Goal: Task Accomplishment & Management: Use online tool/utility

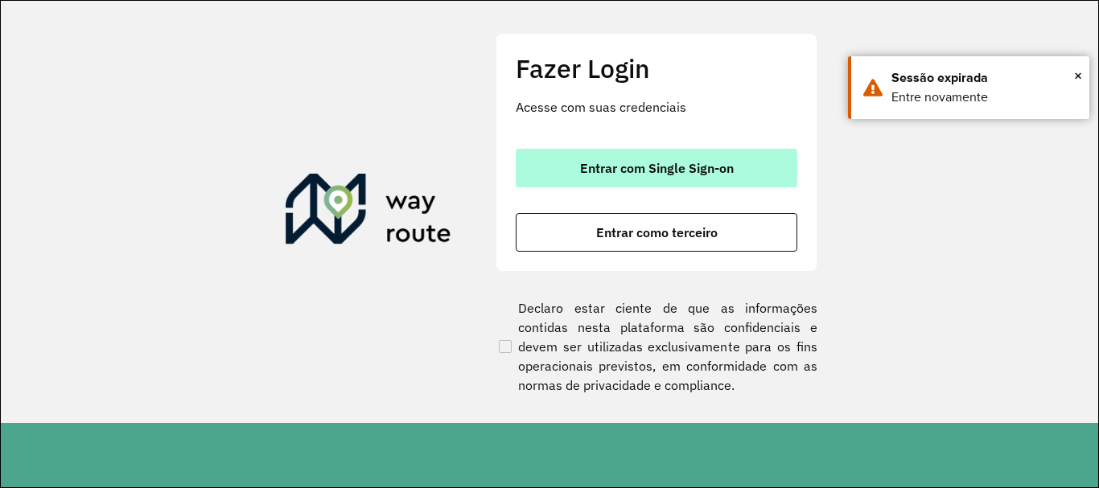
click at [683, 167] on span "Entrar com Single Sign-on" at bounding box center [657, 168] width 154 height 13
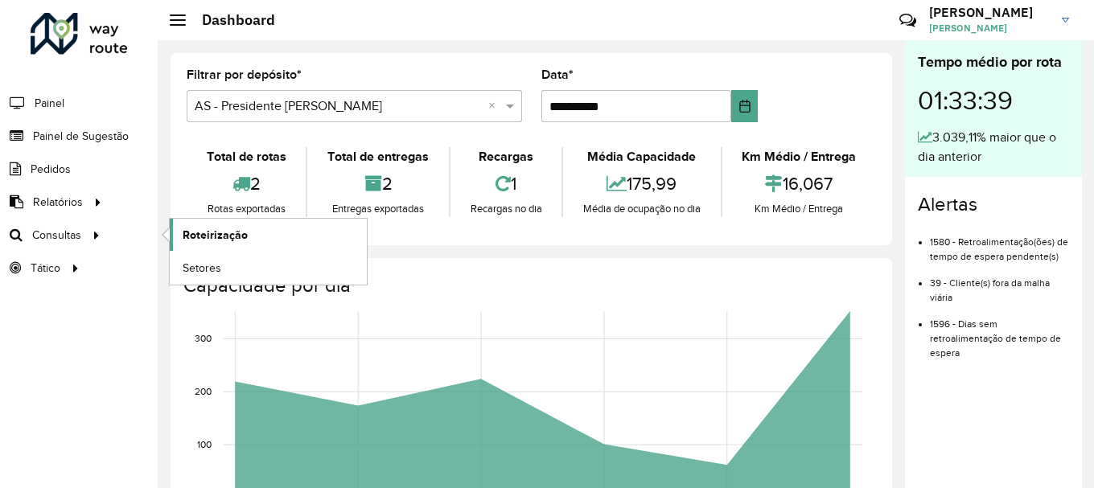
click at [196, 237] on span "Roteirização" at bounding box center [215, 235] width 65 height 17
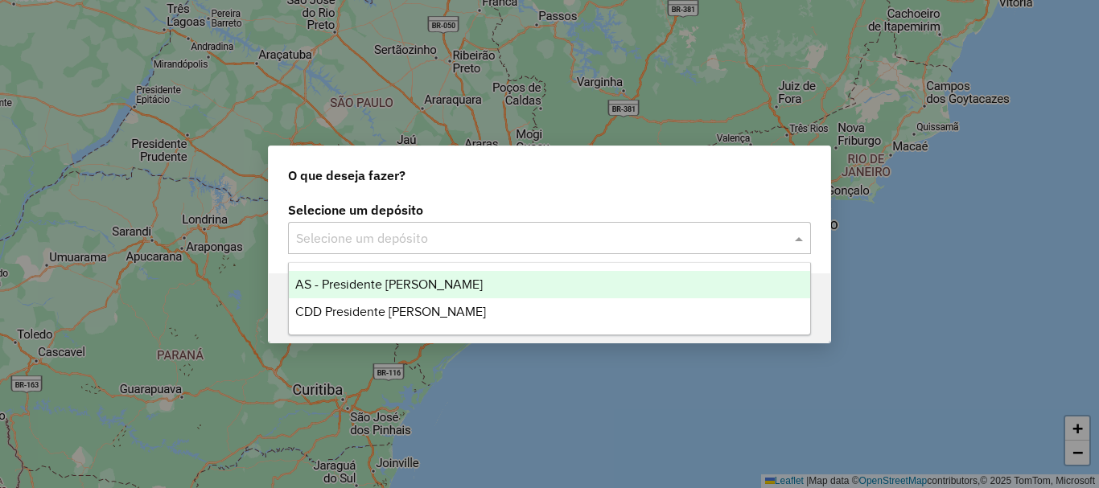
click at [431, 245] on input "text" at bounding box center [533, 238] width 475 height 19
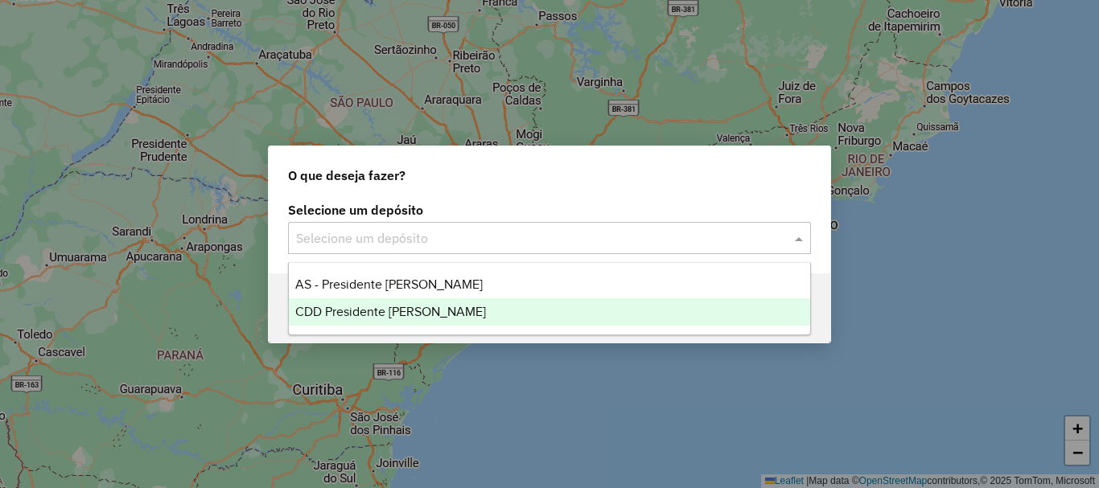
click at [404, 307] on span "CDD Presidente [PERSON_NAME]" at bounding box center [390, 312] width 191 height 14
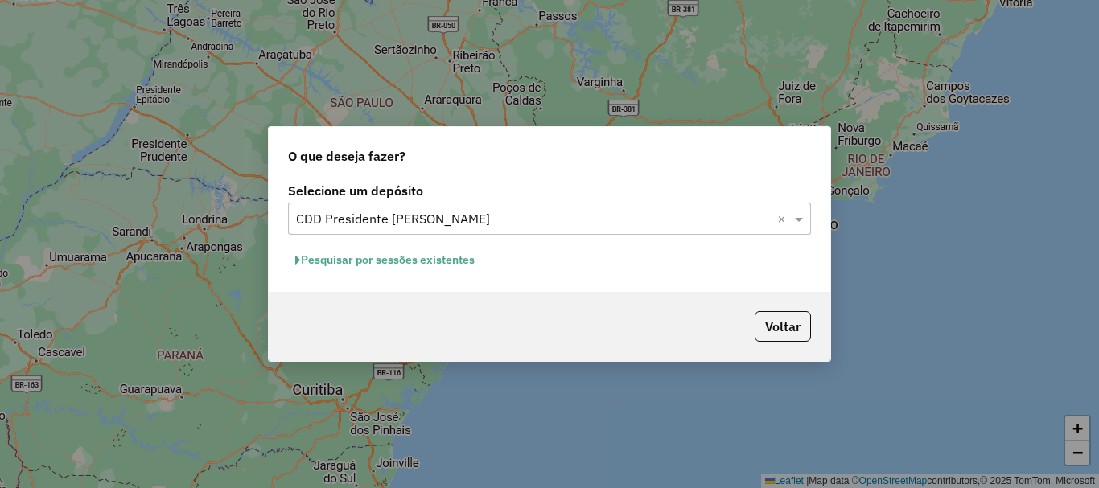
click at [424, 260] on button "Pesquisar por sessões existentes" at bounding box center [385, 260] width 194 height 25
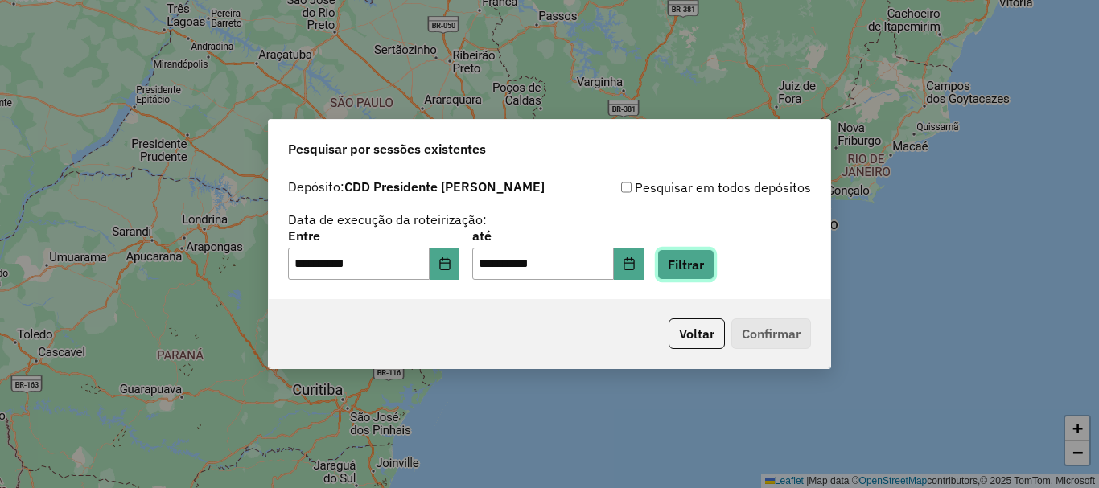
click at [701, 270] on button "Filtrar" at bounding box center [685, 264] width 57 height 31
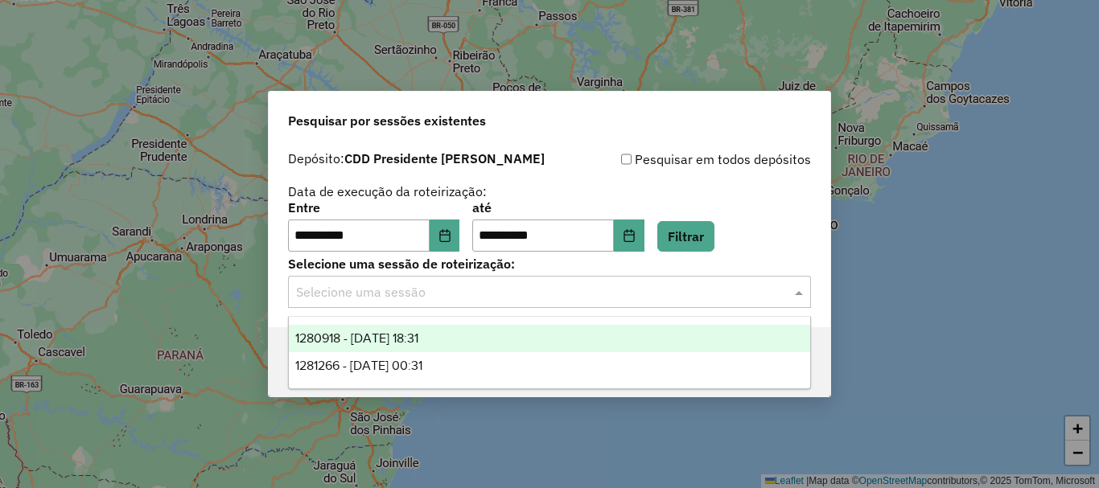
click at [754, 286] on input "text" at bounding box center [533, 292] width 475 height 19
click at [452, 340] on div "1280918 - 23/09/2025 18:31" at bounding box center [549, 338] width 521 height 27
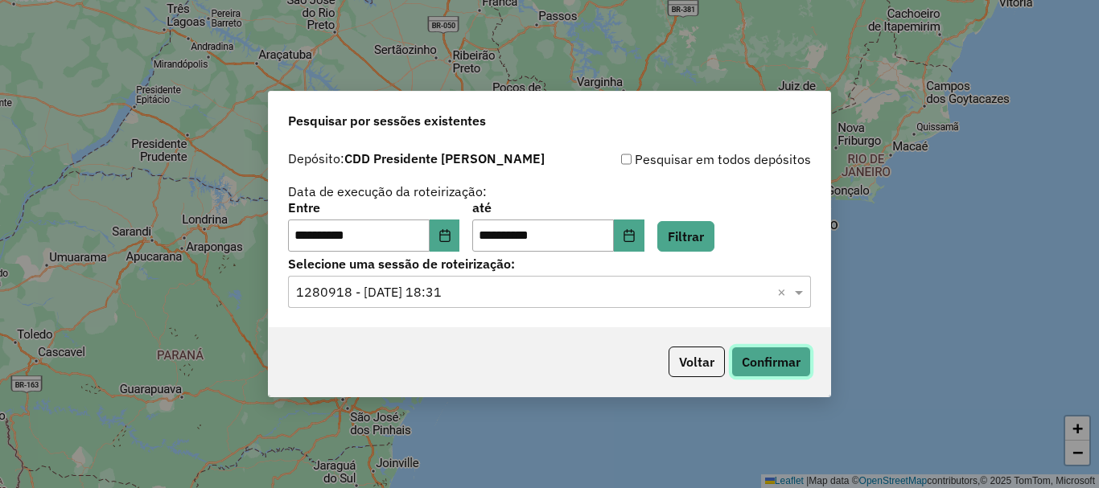
click at [773, 359] on button "Confirmar" at bounding box center [772, 362] width 80 height 31
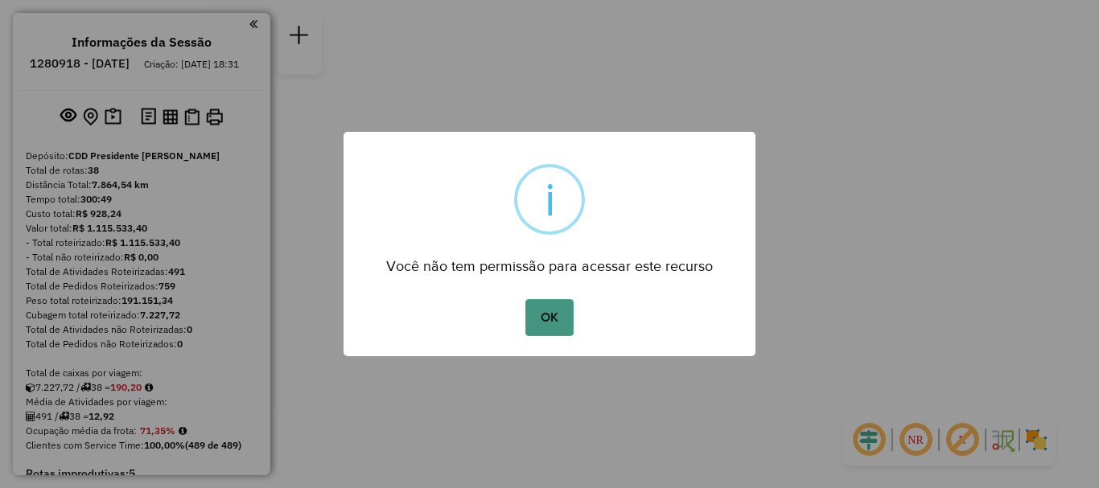
click at [558, 312] on button "OK" at bounding box center [549, 317] width 47 height 37
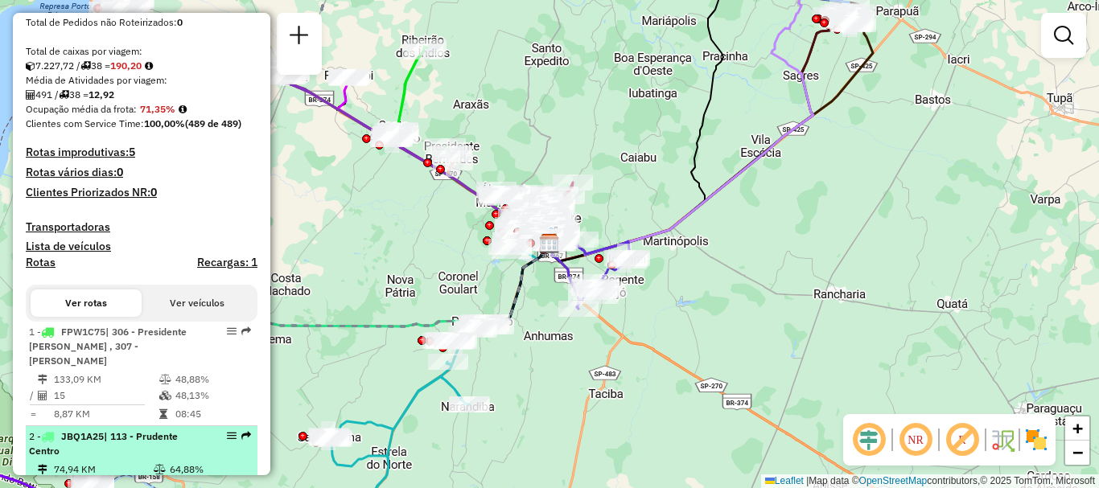
scroll to position [483, 0]
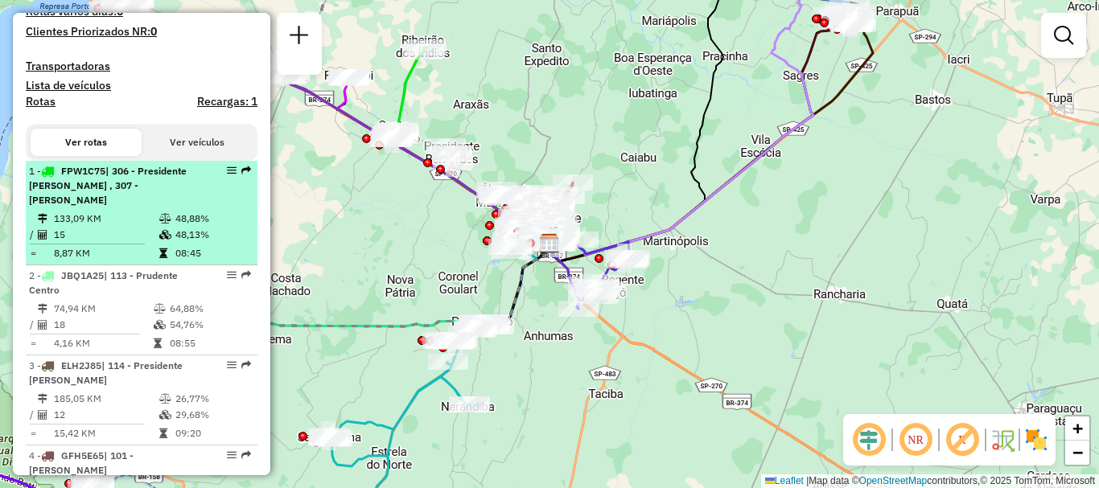
select select "**********"
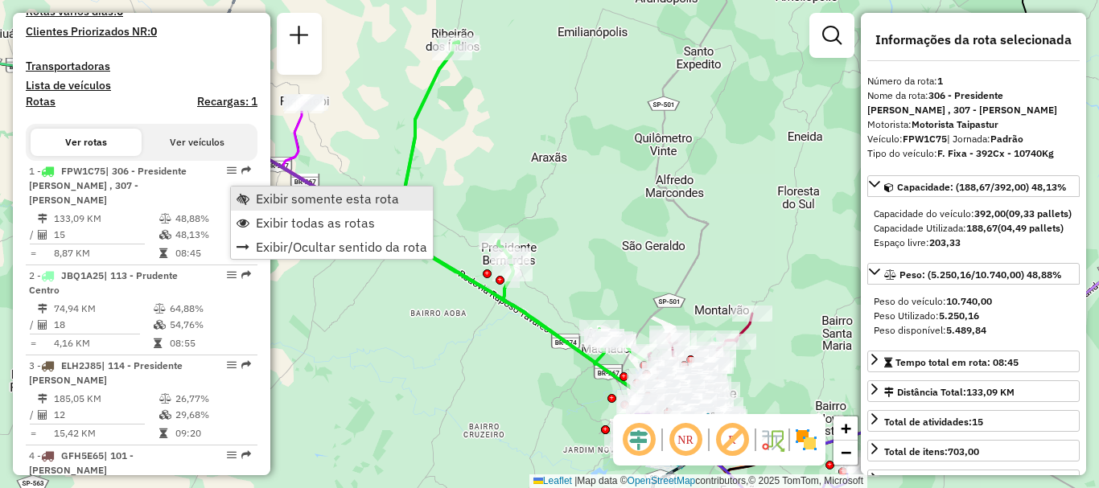
click at [271, 198] on span "Exibir somente esta rota" at bounding box center [327, 198] width 143 height 13
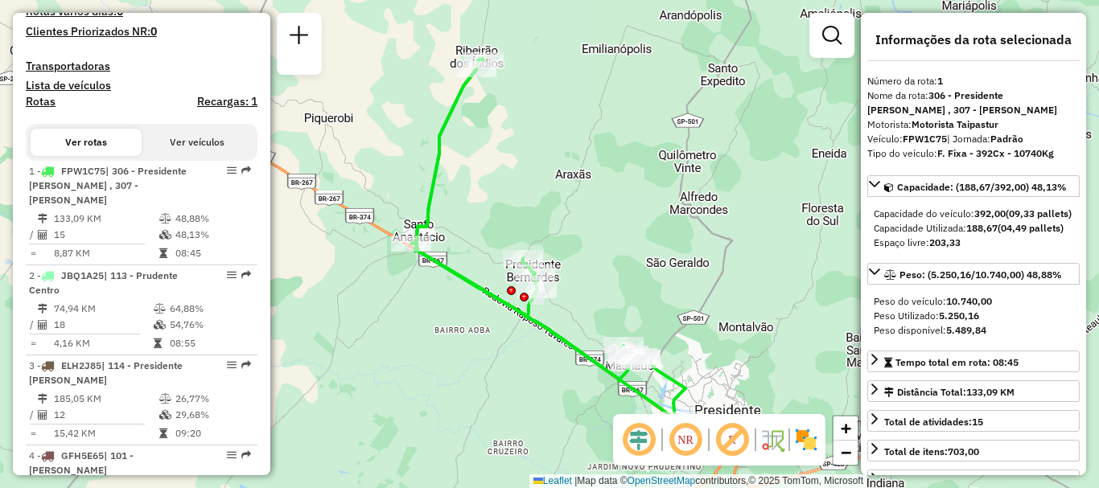
drag, startPoint x: 569, startPoint y: 233, endPoint x: 593, endPoint y: 250, distance: 29.5
click at [593, 250] on div "Janela de atendimento Grade de atendimento Capacidade Transportadoras Veículos …" at bounding box center [549, 244] width 1099 height 488
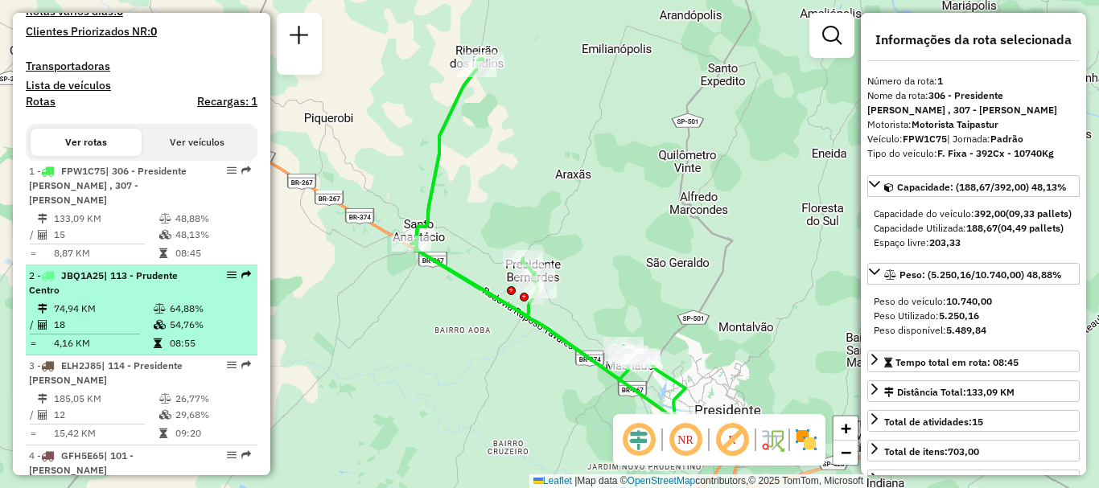
click at [227, 273] on em at bounding box center [232, 275] width 10 height 10
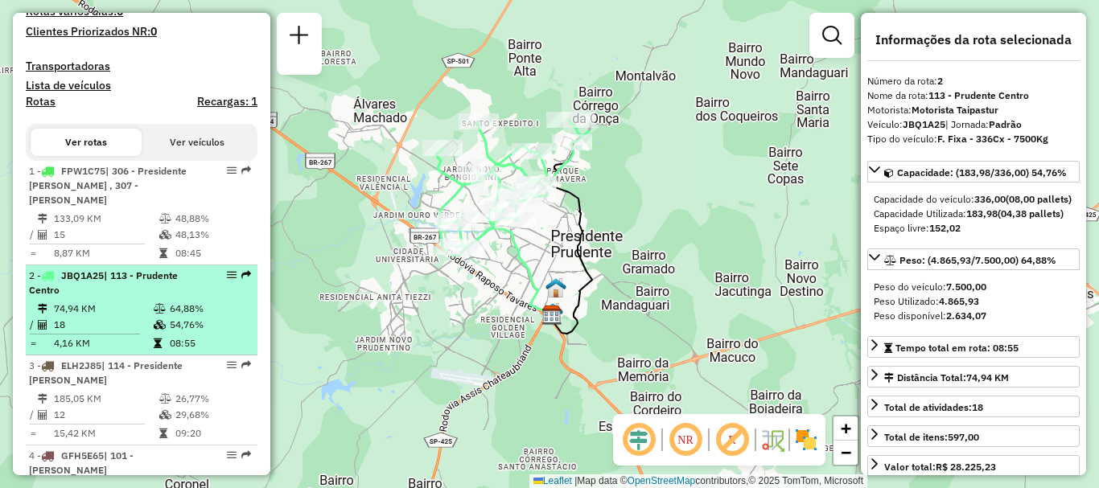
scroll to position [563, 0]
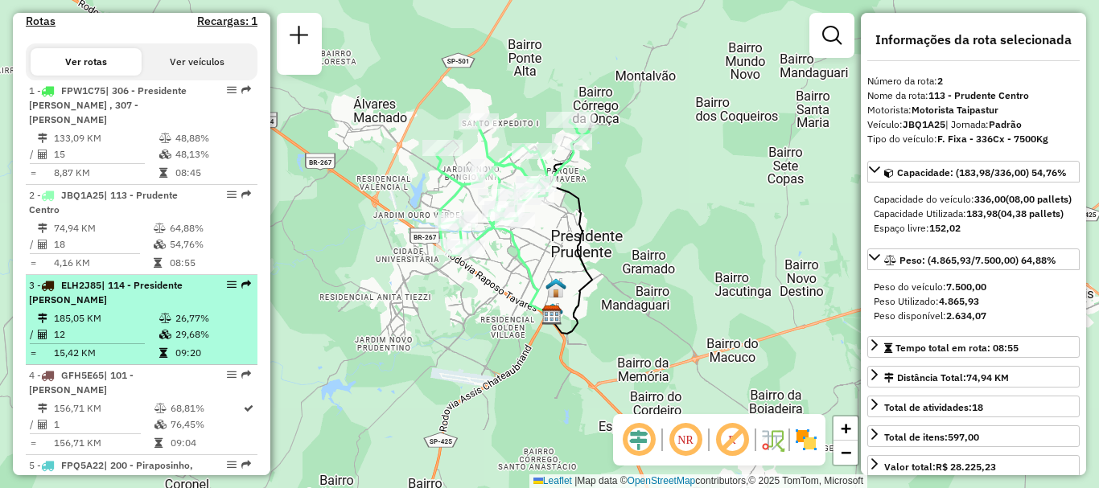
click at [229, 284] on em at bounding box center [232, 285] width 10 height 10
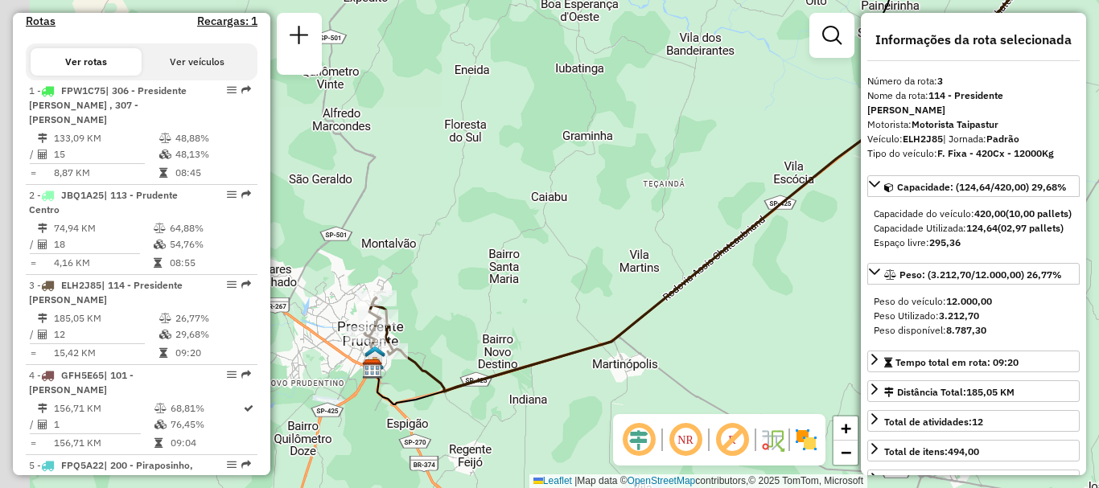
drag, startPoint x: 444, startPoint y: 319, endPoint x: 486, endPoint y: 290, distance: 51.4
click at [486, 290] on div "Janela de atendimento Grade de atendimento Capacidade Transportadoras Veículos …" at bounding box center [549, 244] width 1099 height 488
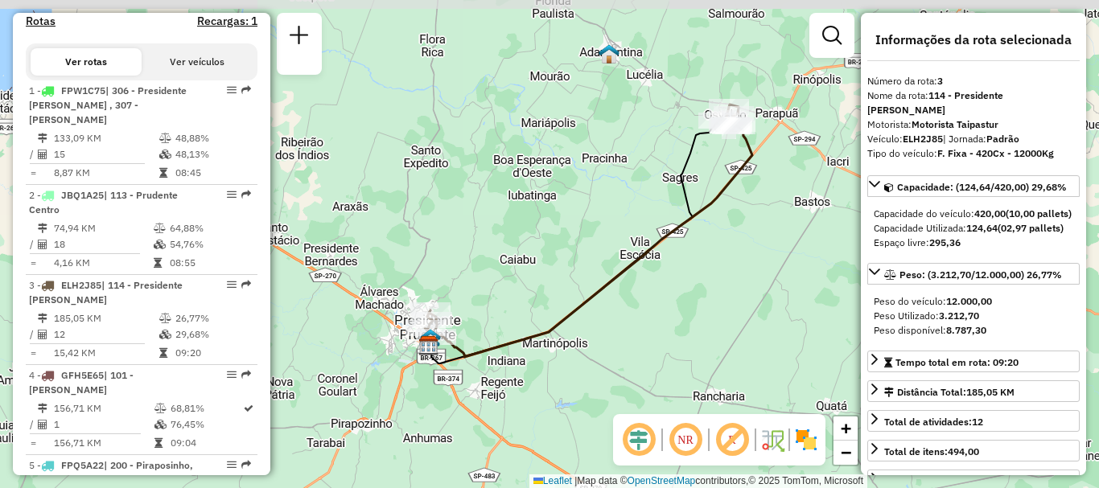
drag, startPoint x: 651, startPoint y: 314, endPoint x: 648, endPoint y: 333, distance: 19.6
click at [648, 333] on div "Janela de atendimento Grade de atendimento Capacidade Transportadoras Veículos …" at bounding box center [549, 244] width 1099 height 488
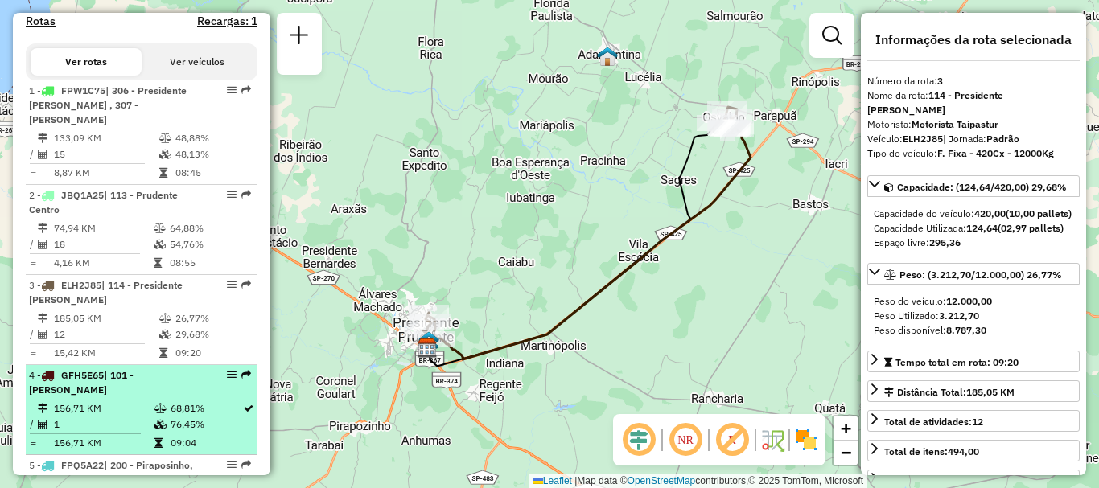
click at [229, 375] on em at bounding box center [232, 375] width 10 height 10
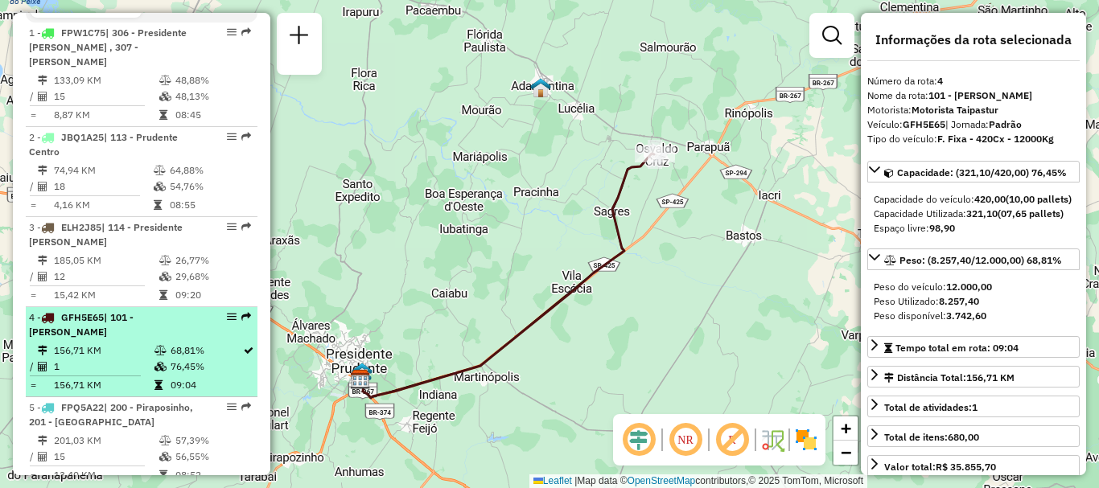
scroll to position [644, 0]
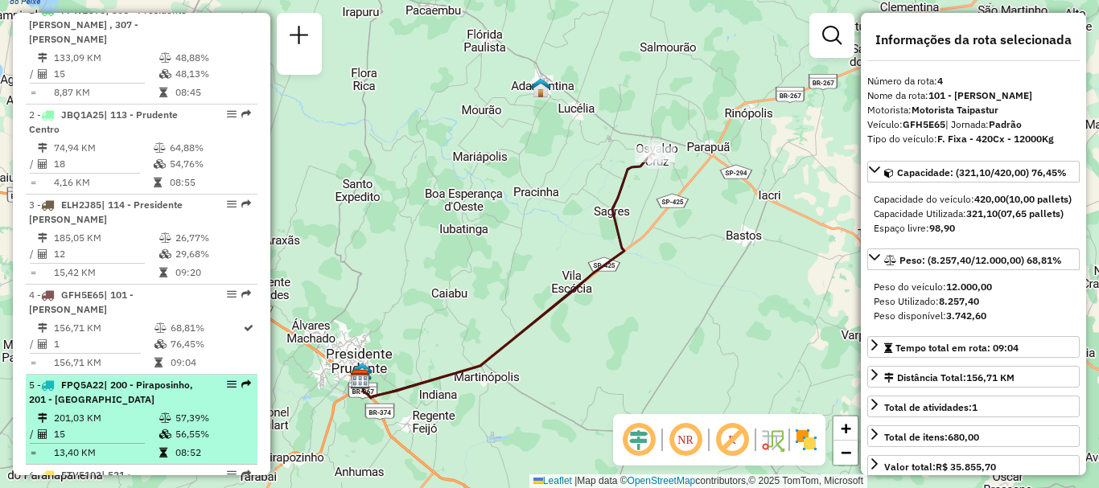
click at [227, 383] on em at bounding box center [232, 385] width 10 height 10
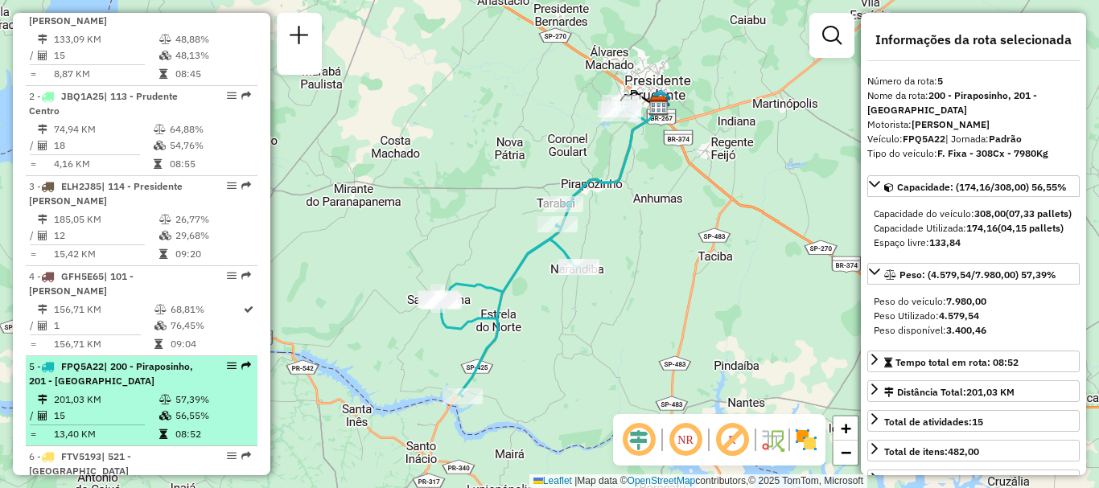
scroll to position [724, 0]
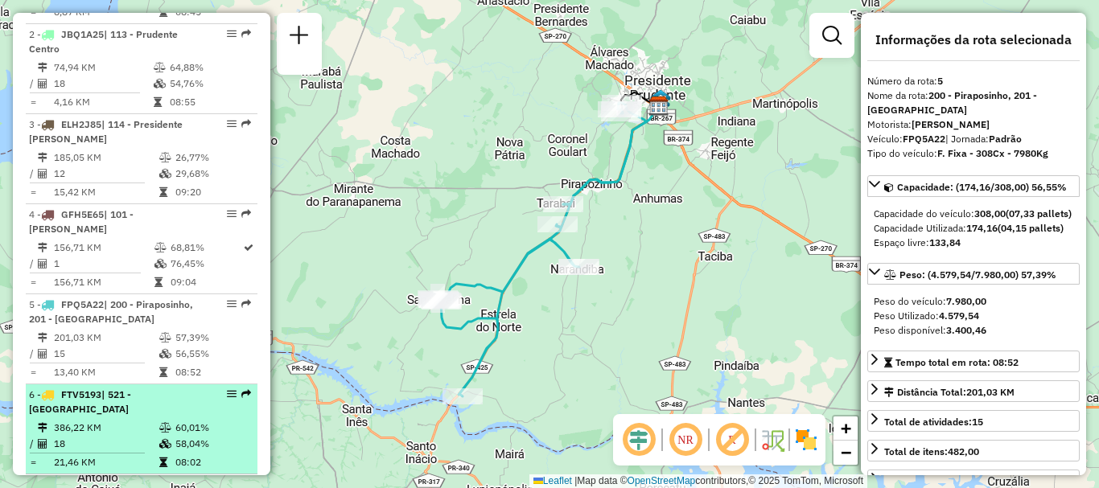
click at [227, 393] on em at bounding box center [232, 395] width 10 height 10
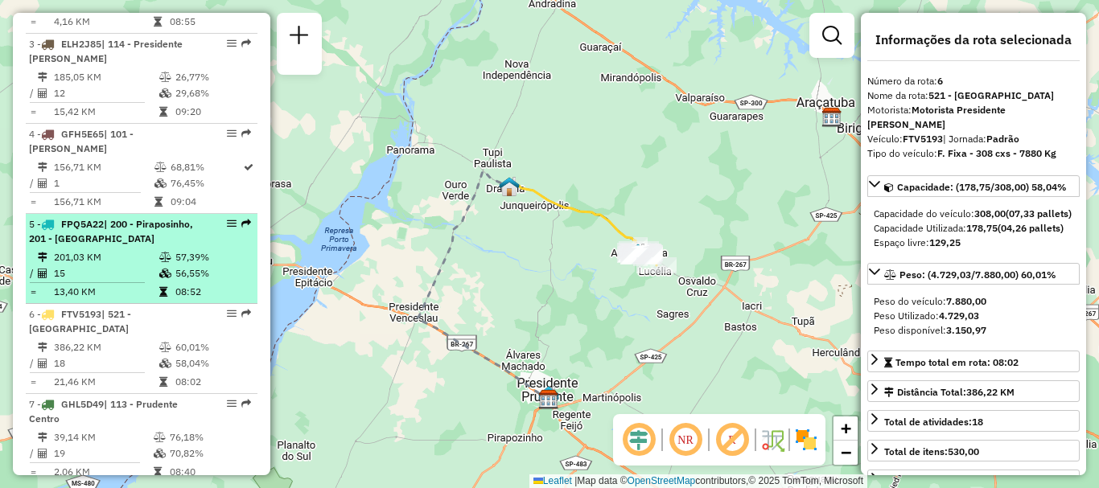
scroll to position [885, 0]
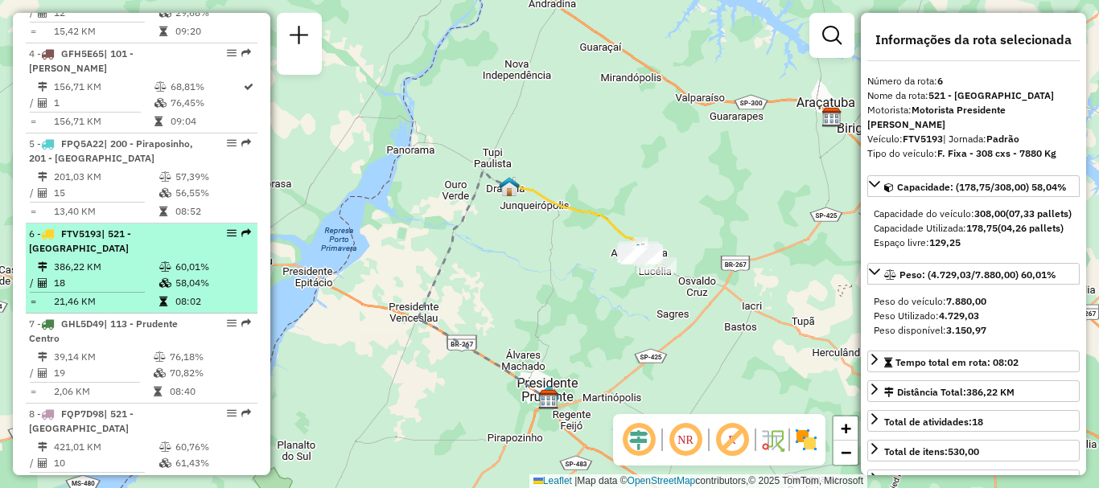
click at [227, 233] on em at bounding box center [232, 234] width 10 height 10
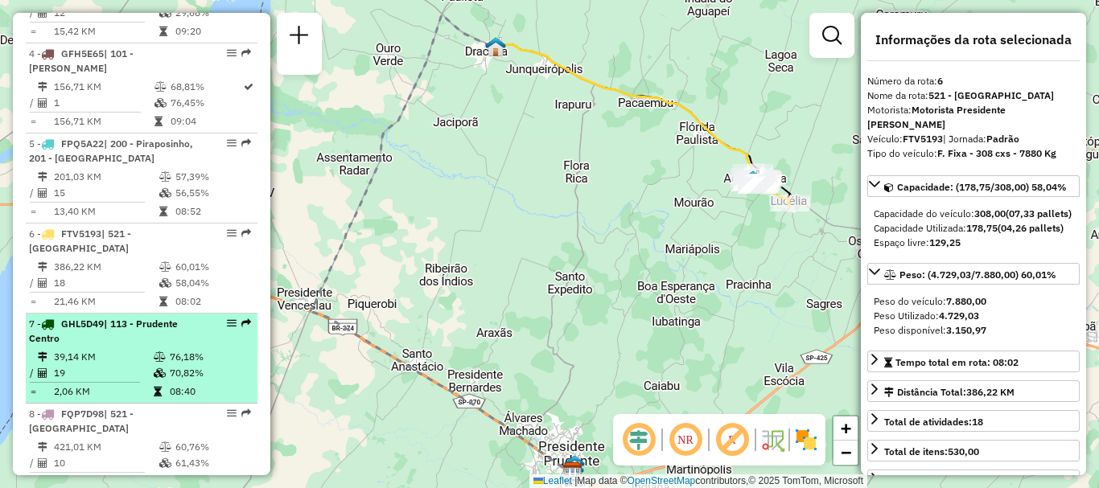
click at [227, 319] on em at bounding box center [232, 324] width 10 height 10
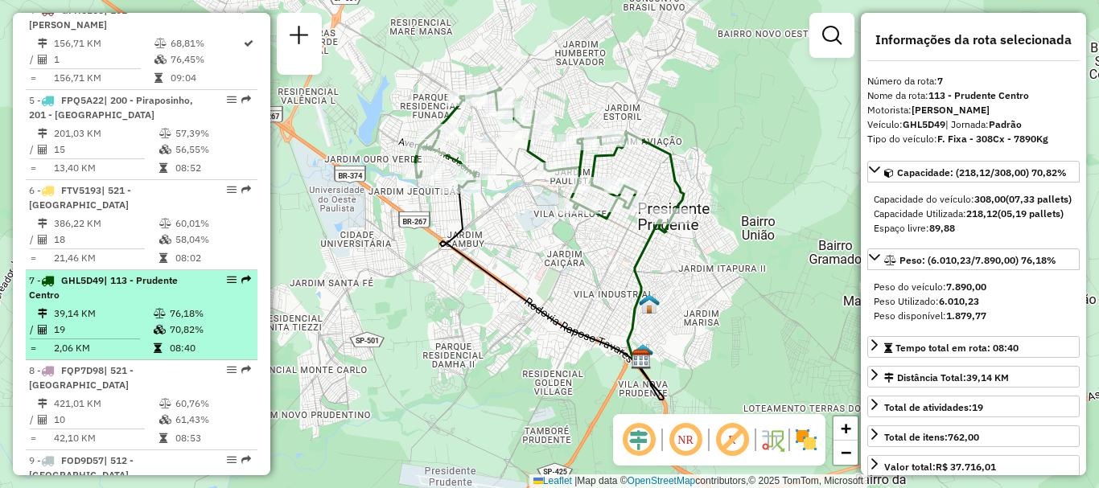
scroll to position [966, 0]
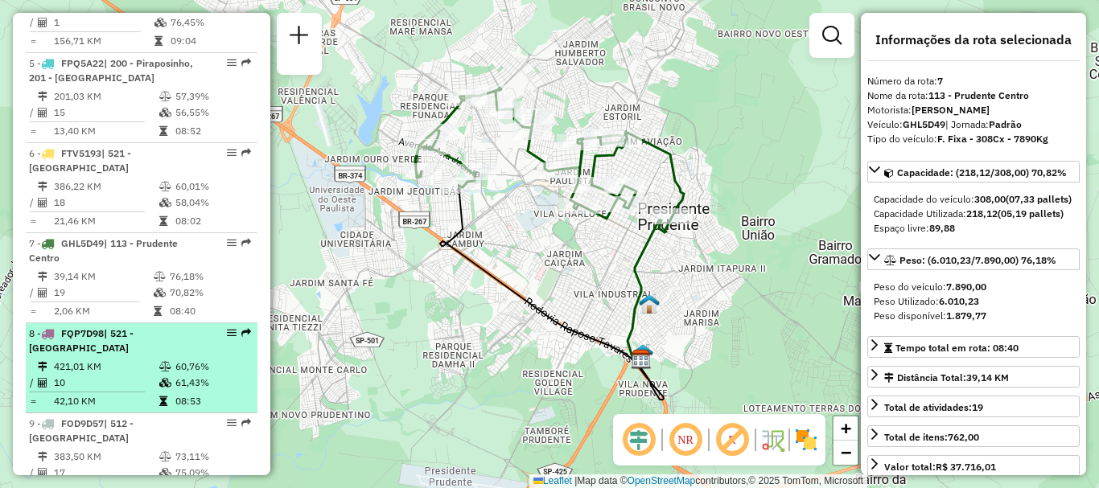
click at [227, 328] on em at bounding box center [232, 333] width 10 height 10
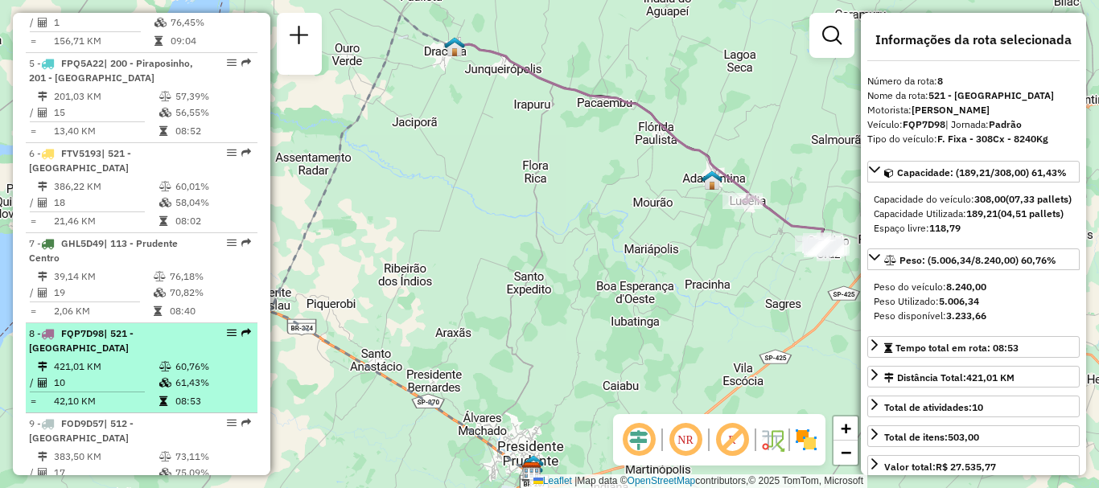
scroll to position [1046, 0]
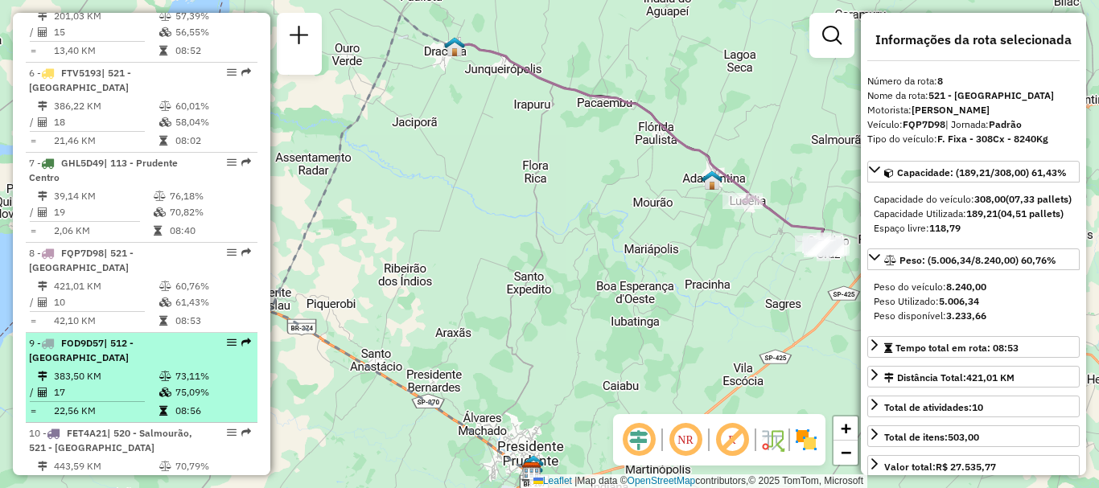
click at [227, 338] on em at bounding box center [232, 343] width 10 height 10
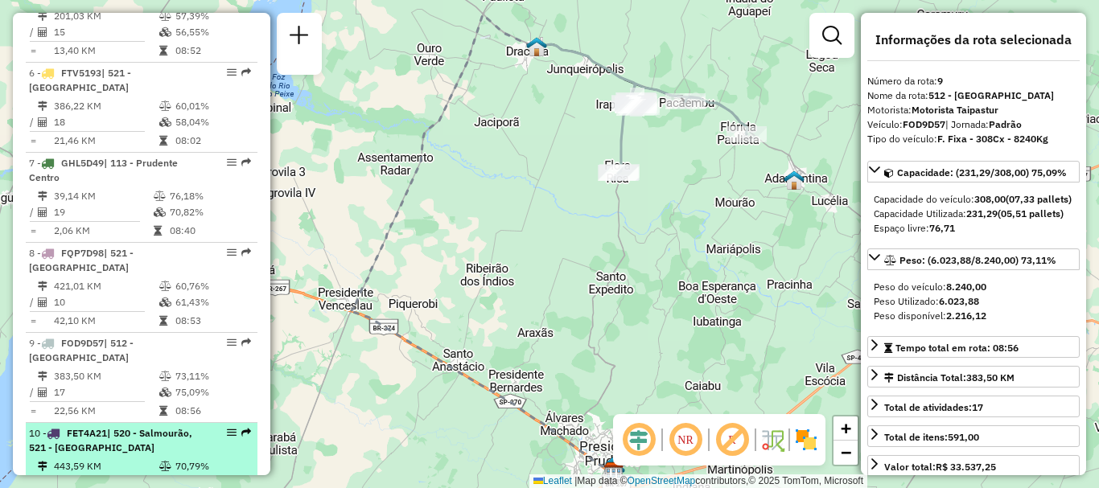
click at [227, 428] on em at bounding box center [232, 433] width 10 height 10
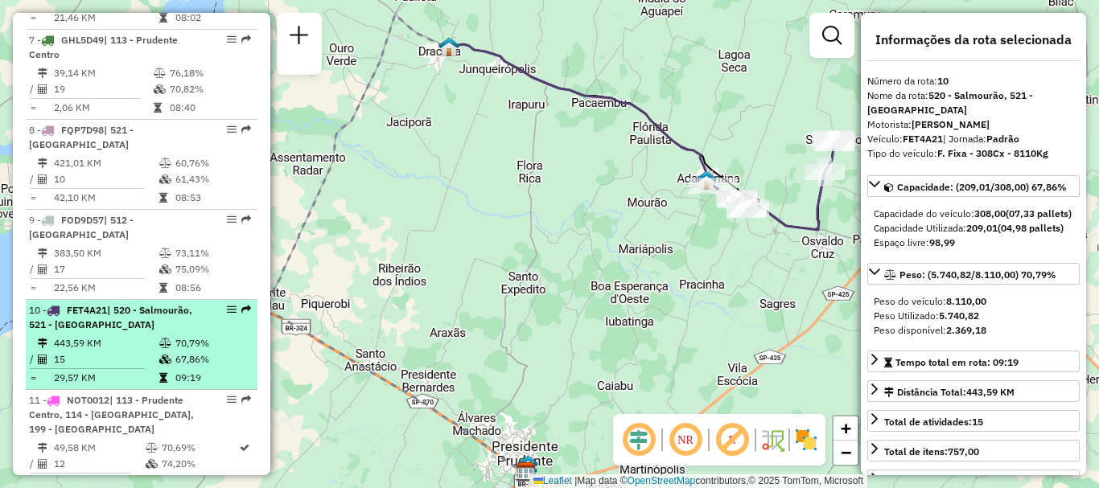
scroll to position [1207, 0]
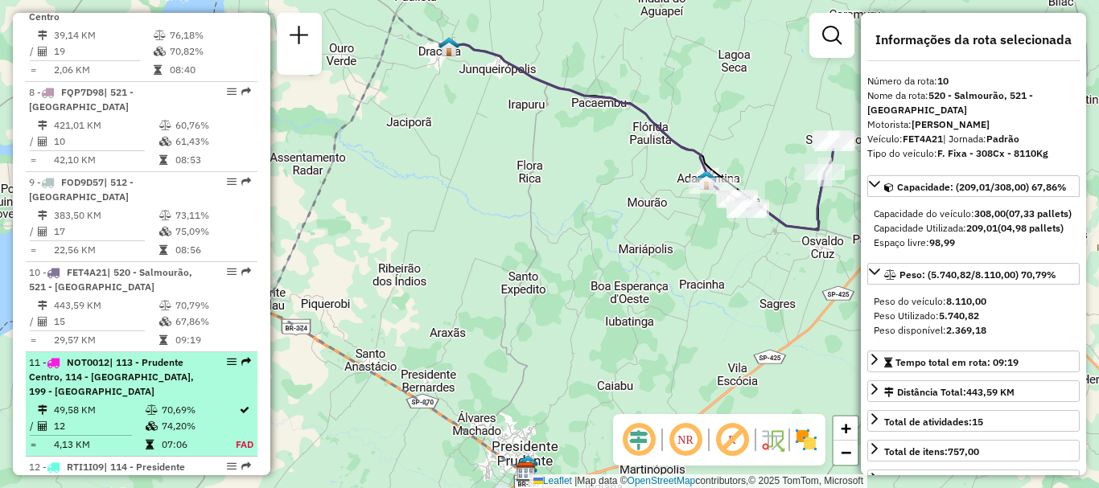
click at [227, 357] on em at bounding box center [232, 362] width 10 height 10
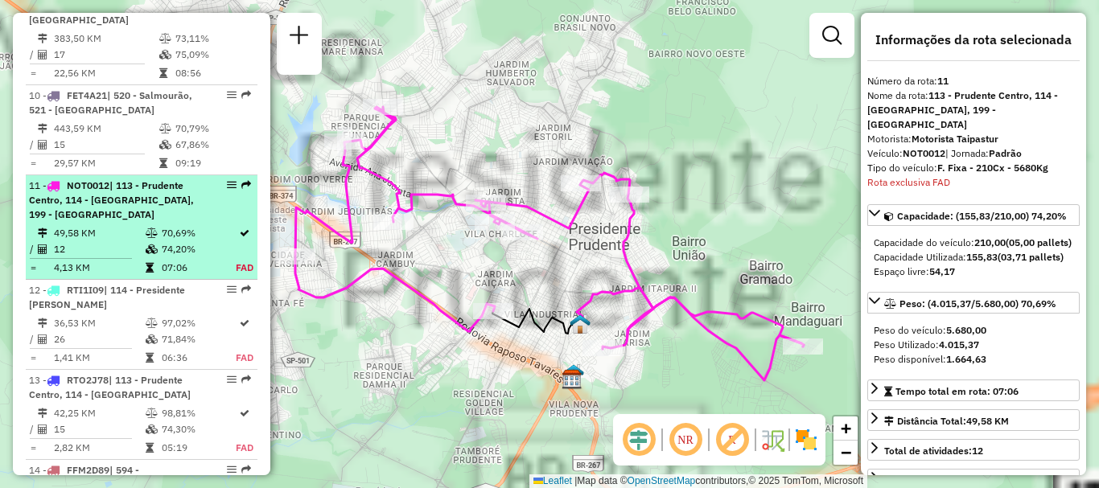
scroll to position [1503, 0]
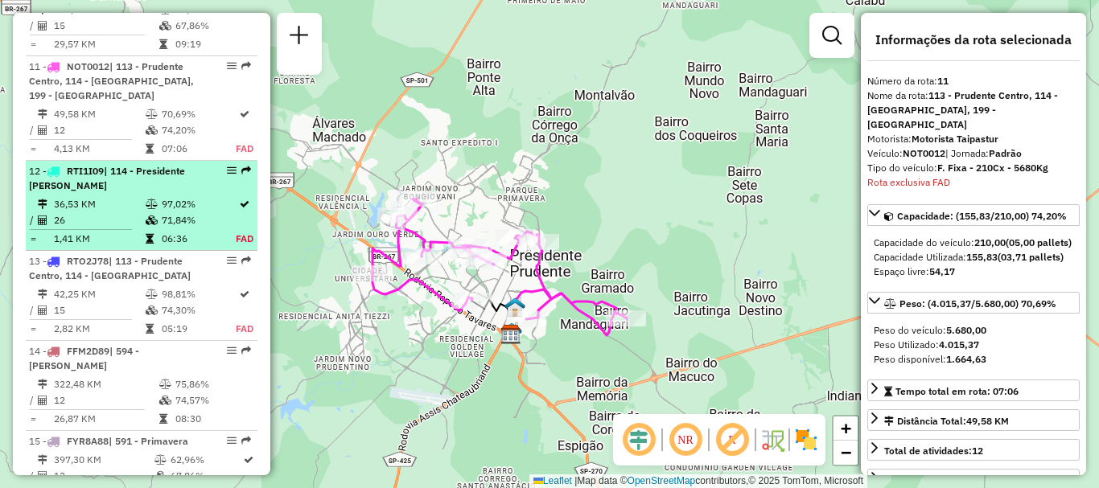
click at [227, 166] on em at bounding box center [232, 171] width 10 height 10
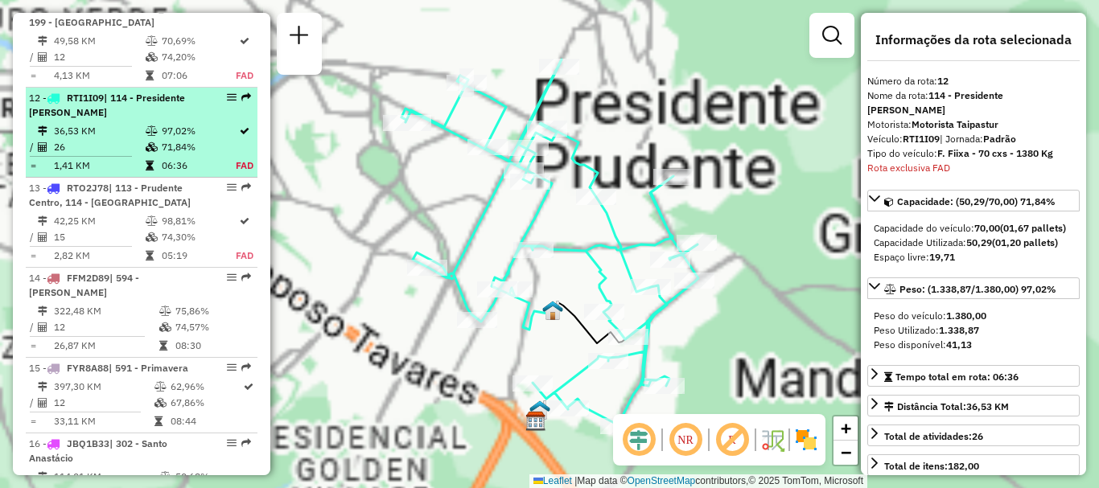
scroll to position [1608, 0]
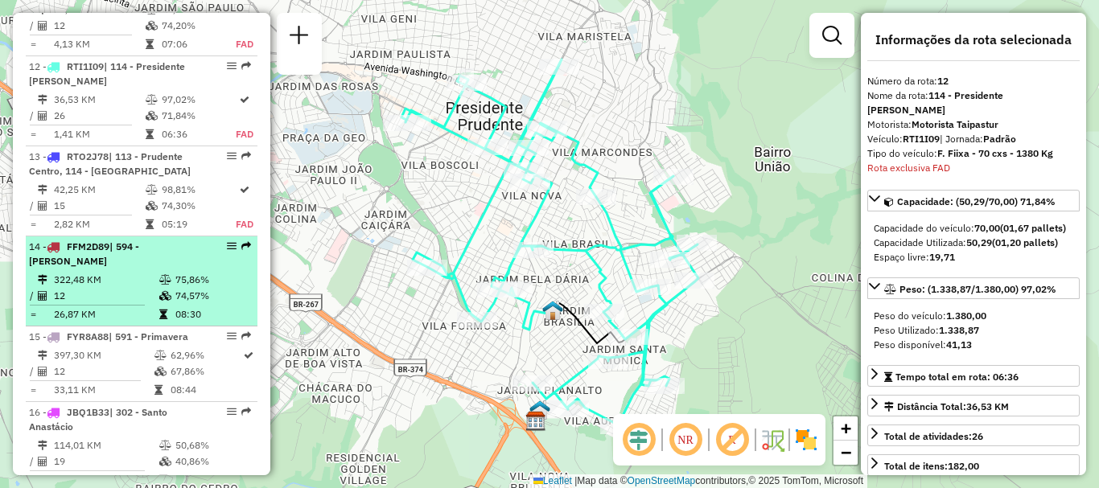
click at [227, 241] on em at bounding box center [232, 246] width 10 height 10
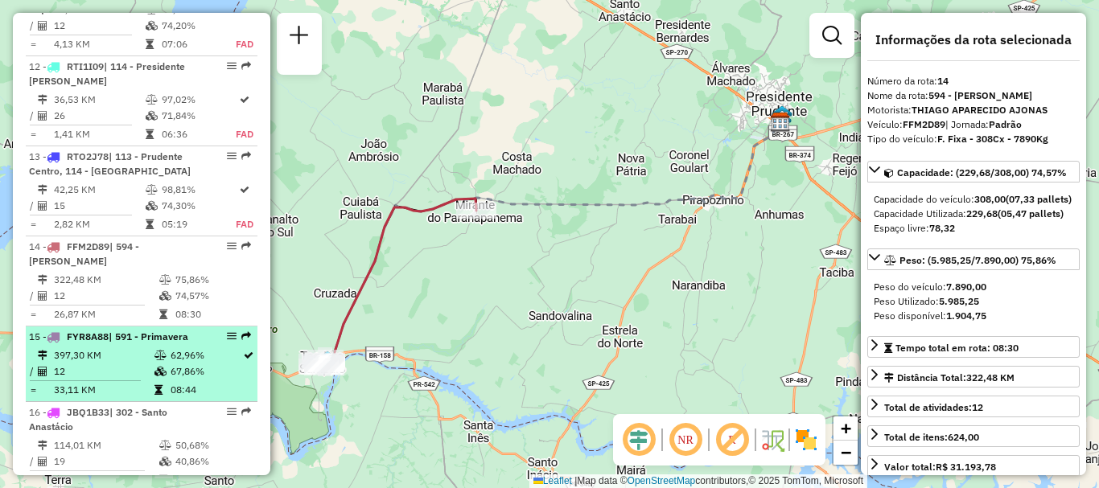
click at [228, 332] on em at bounding box center [232, 337] width 10 height 10
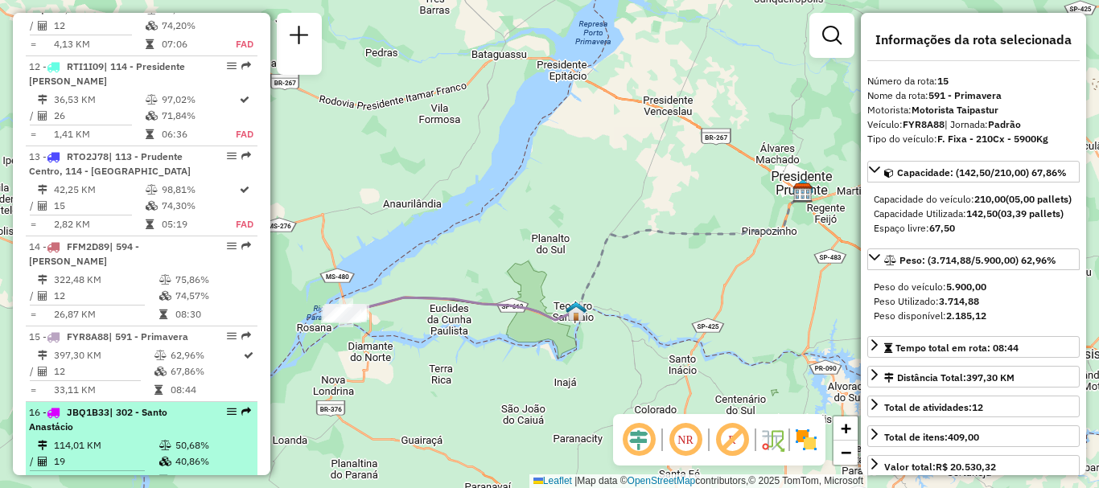
click at [227, 407] on em at bounding box center [232, 412] width 10 height 10
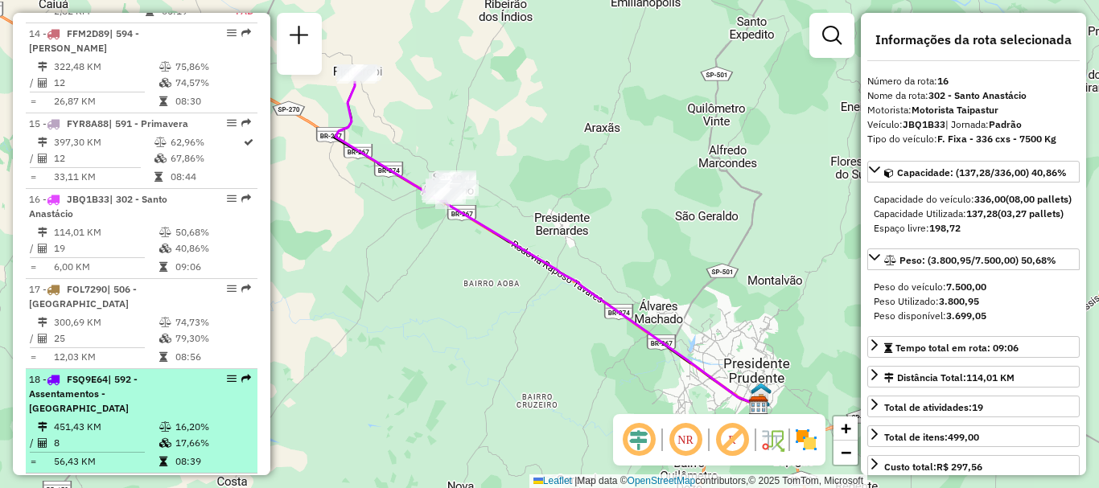
scroll to position [1849, 0]
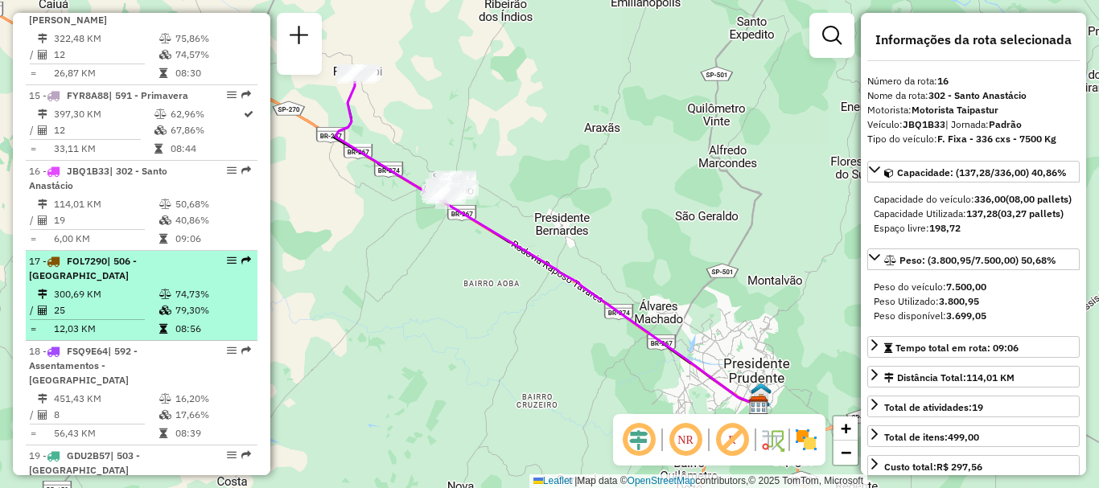
click at [227, 256] on em at bounding box center [232, 261] width 10 height 10
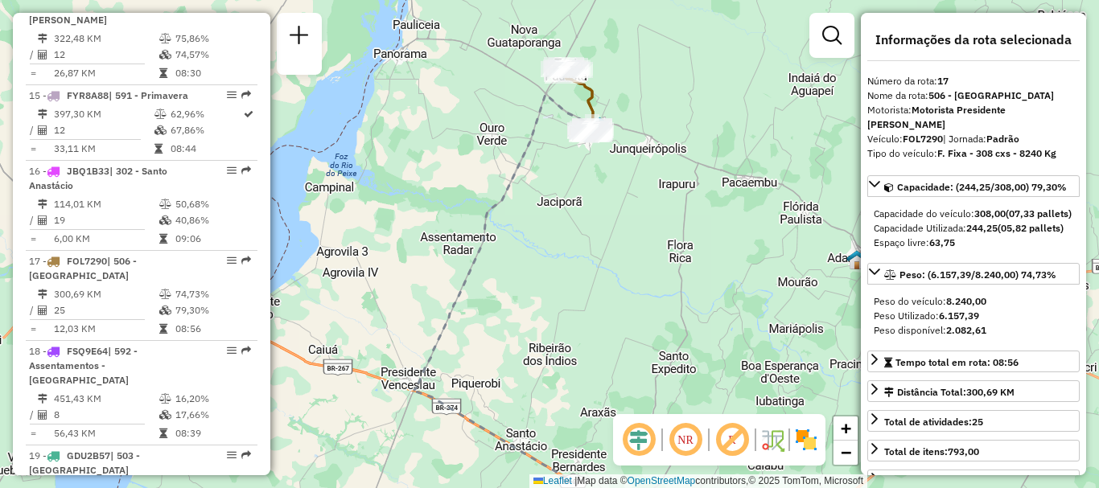
drag, startPoint x: 501, startPoint y: 215, endPoint x: 497, endPoint y: 279, distance: 64.5
click at [497, 279] on div "Janela de atendimento Grade de atendimento Capacidade Transportadoras Veículos …" at bounding box center [549, 244] width 1099 height 488
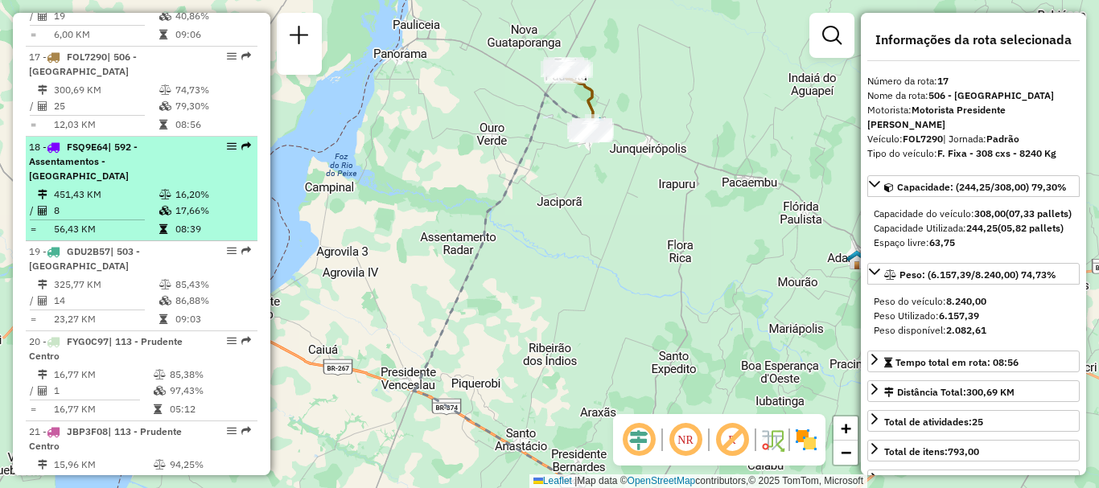
scroll to position [2091, 0]
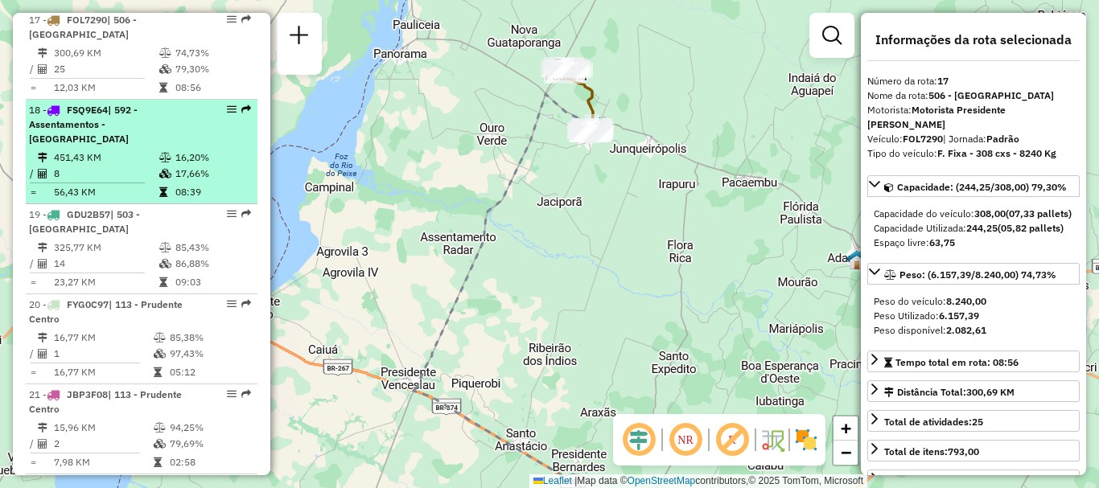
click at [227, 105] on em at bounding box center [232, 110] width 10 height 10
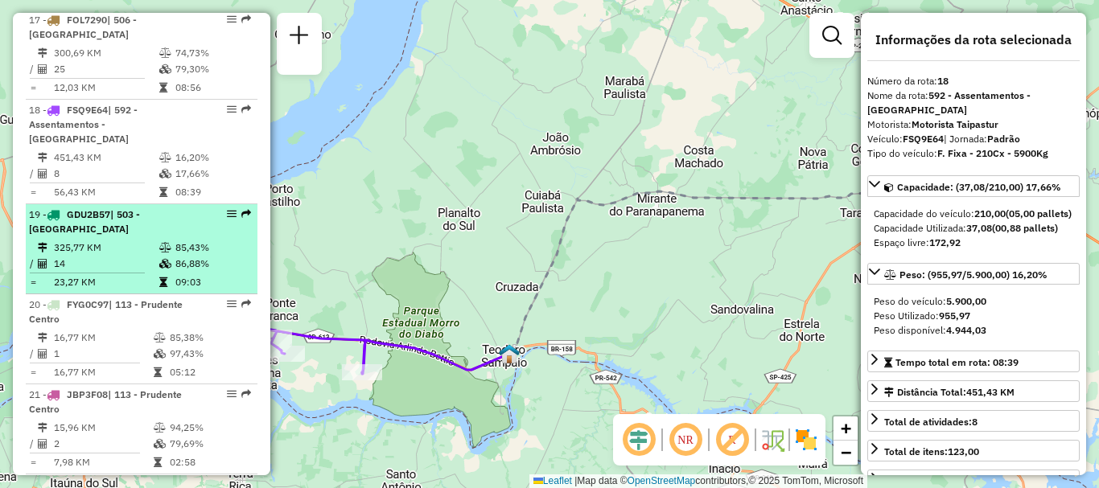
click at [229, 209] on em at bounding box center [232, 214] width 10 height 10
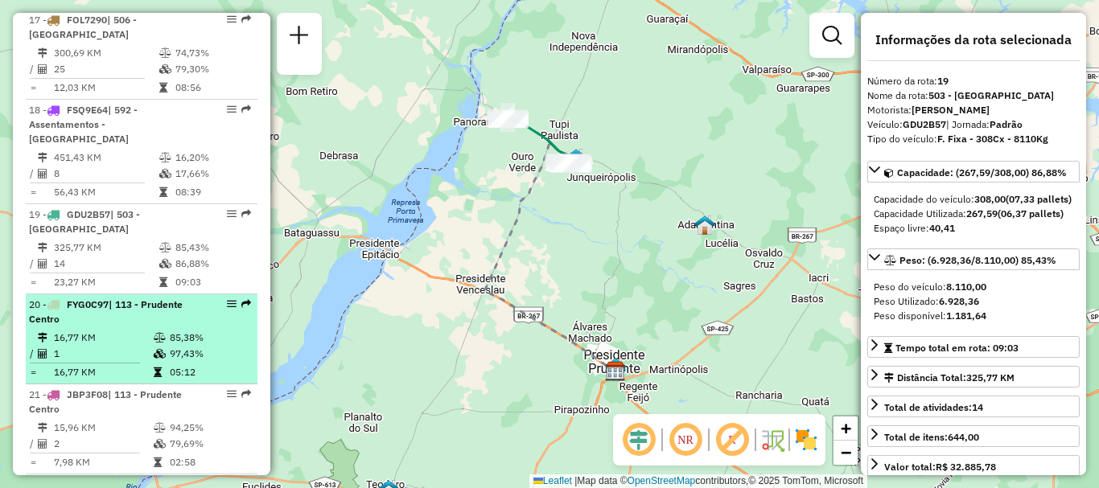
click at [227, 299] on em at bounding box center [232, 304] width 10 height 10
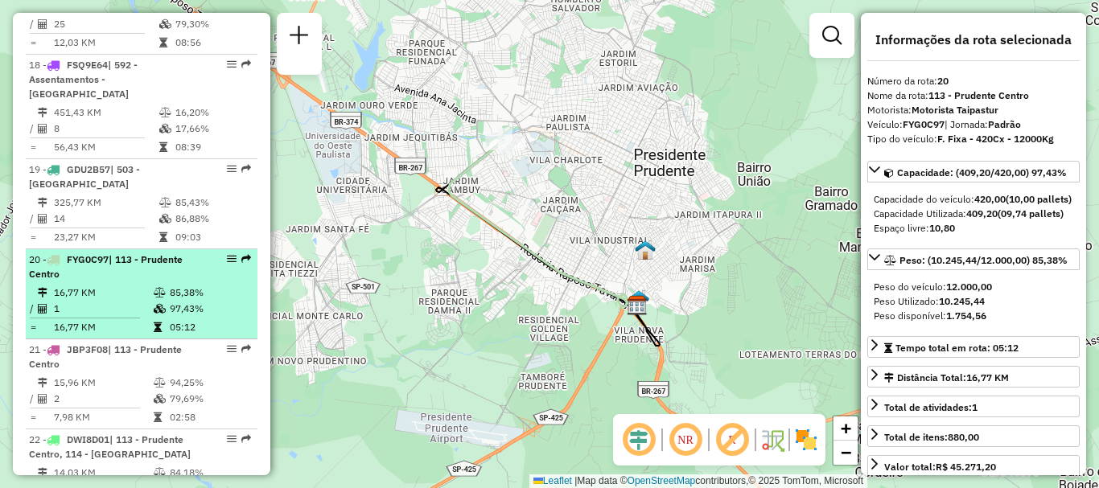
scroll to position [2171, 0]
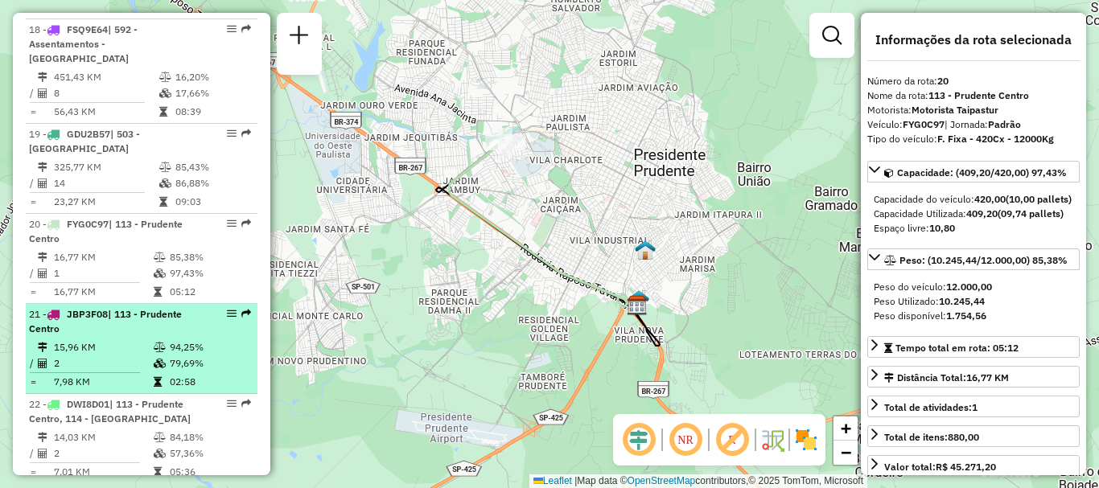
click at [227, 309] on em at bounding box center [232, 314] width 10 height 10
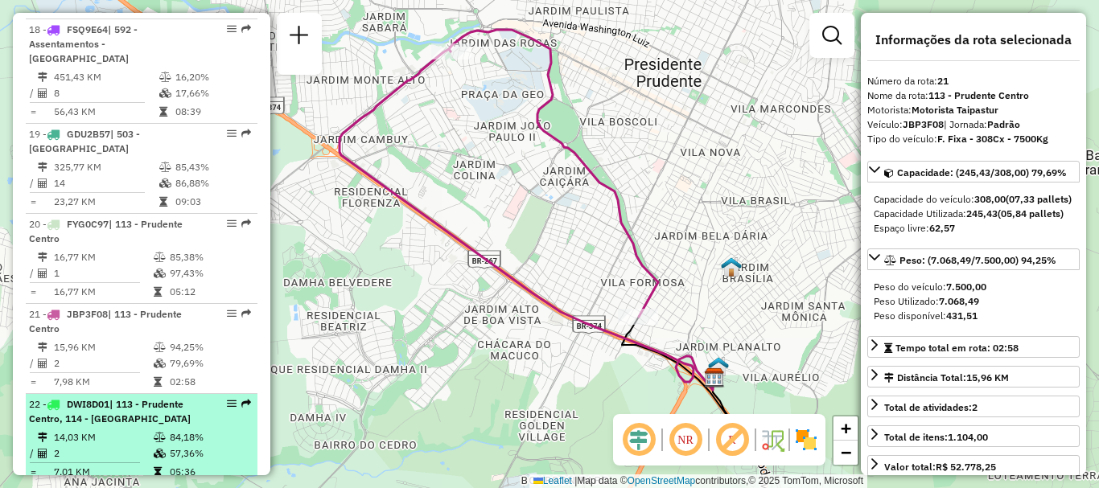
scroll to position [2252, 0]
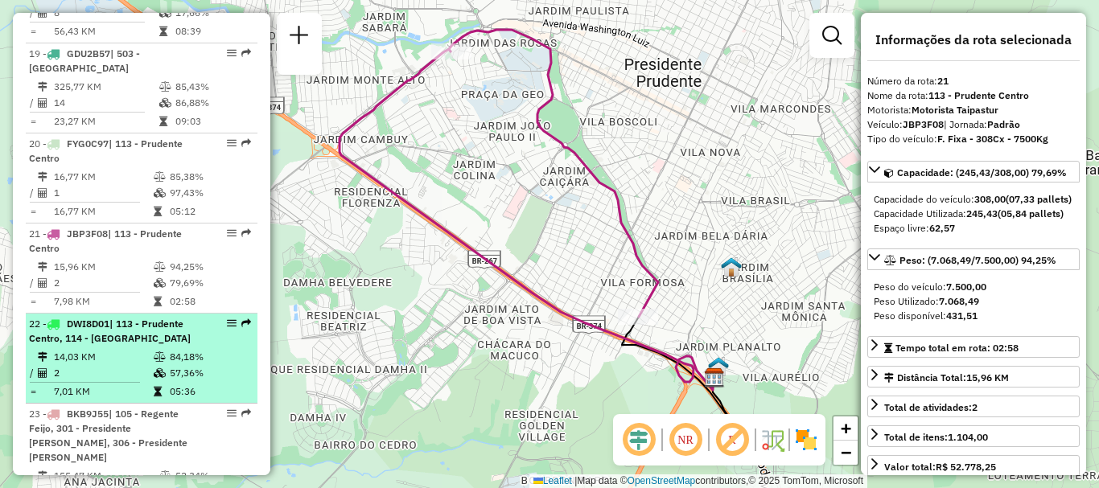
click at [227, 319] on em at bounding box center [232, 324] width 10 height 10
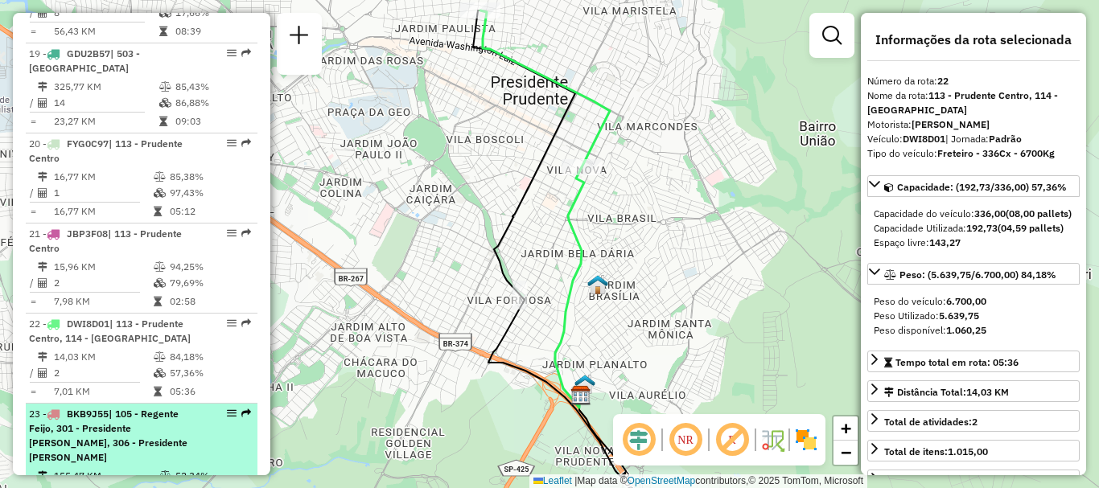
click at [229, 409] on em at bounding box center [232, 414] width 10 height 10
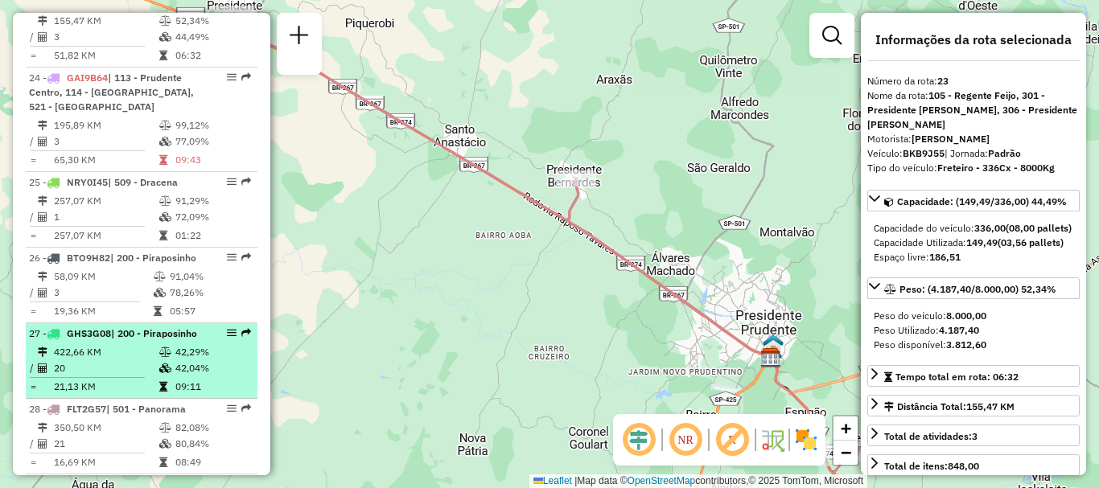
scroll to position [2735, 0]
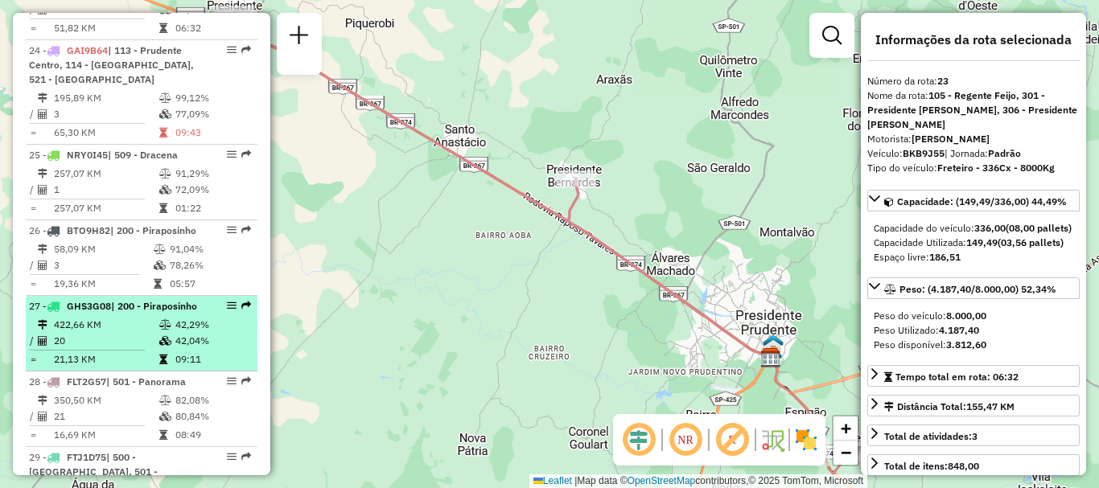
click at [227, 301] on em at bounding box center [232, 306] width 10 height 10
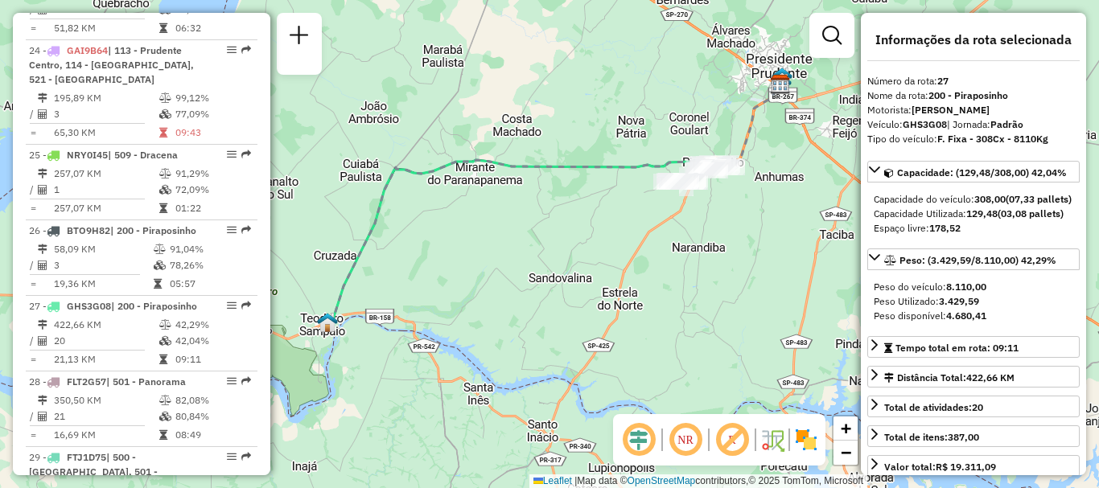
drag, startPoint x: 431, startPoint y: 251, endPoint x: 480, endPoint y: 226, distance: 55.1
click at [480, 226] on div "Janela de atendimento Grade de atendimento Capacidade Transportadoras Veículos …" at bounding box center [549, 244] width 1099 height 488
click at [880, 170] on icon at bounding box center [874, 169] width 13 height 13
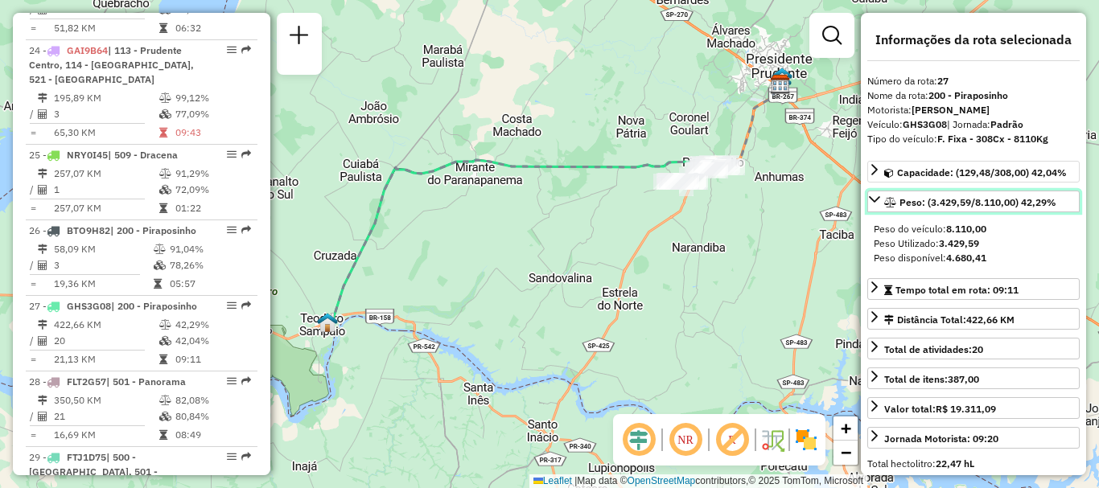
click at [875, 200] on icon at bounding box center [874, 199] width 13 height 13
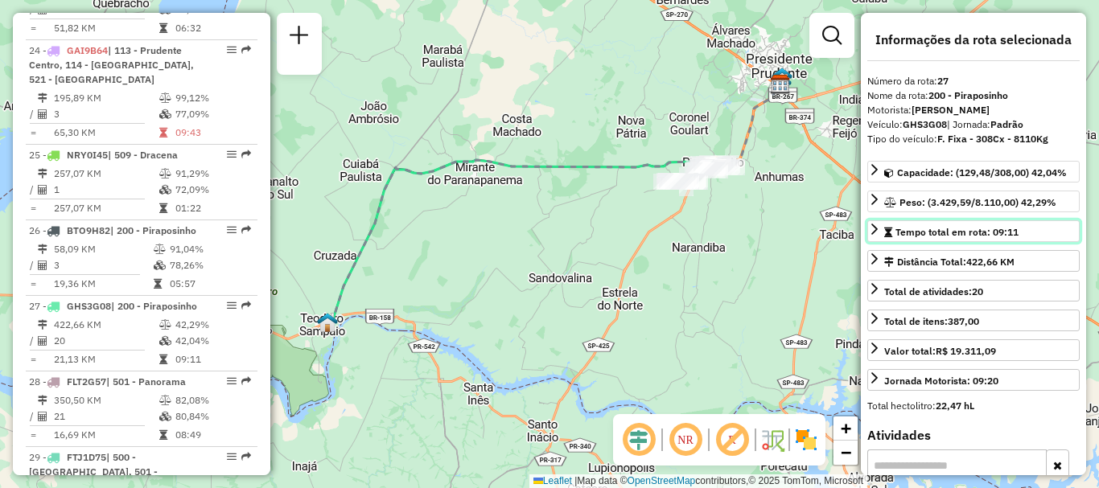
click at [874, 224] on icon at bounding box center [874, 229] width 13 height 13
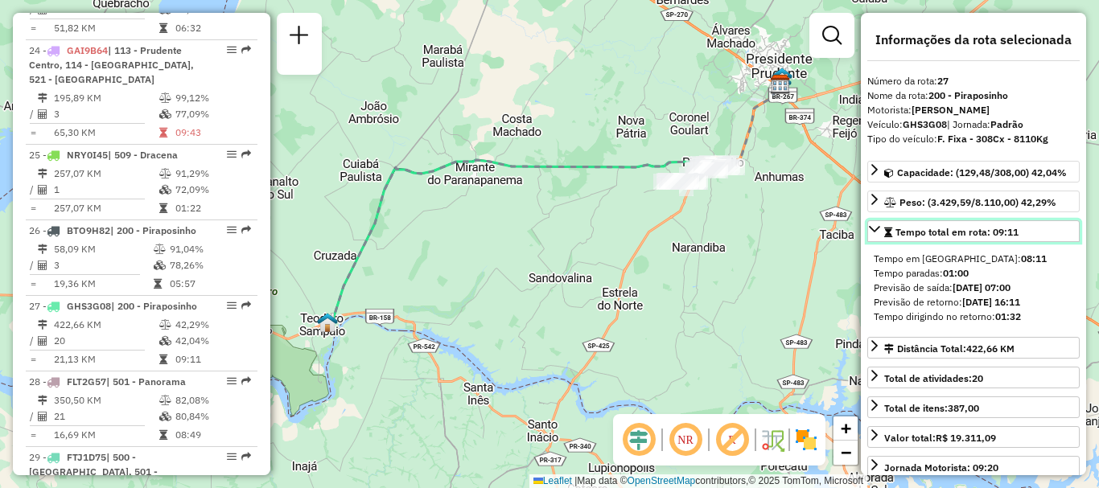
click at [874, 224] on icon at bounding box center [874, 229] width 13 height 13
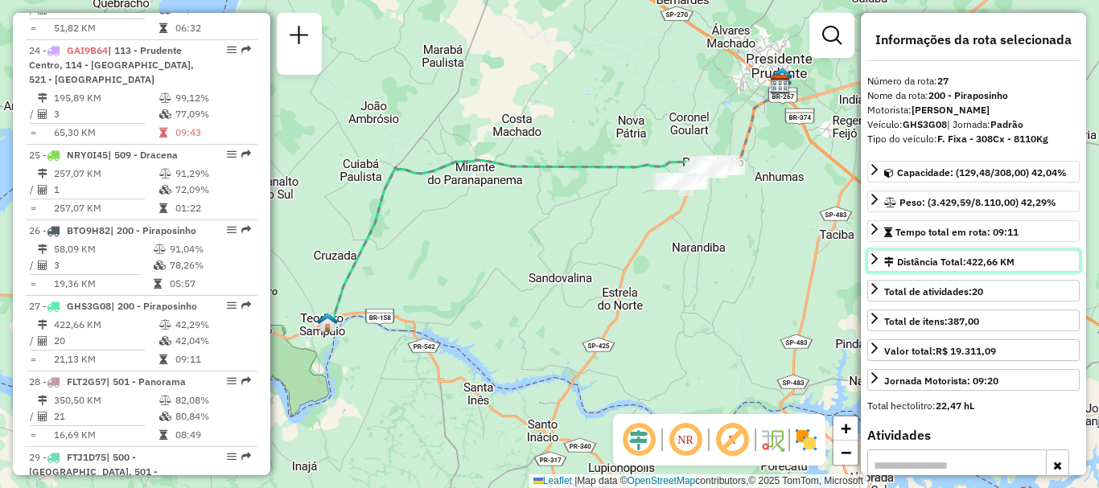
click at [872, 258] on icon at bounding box center [874, 259] width 13 height 13
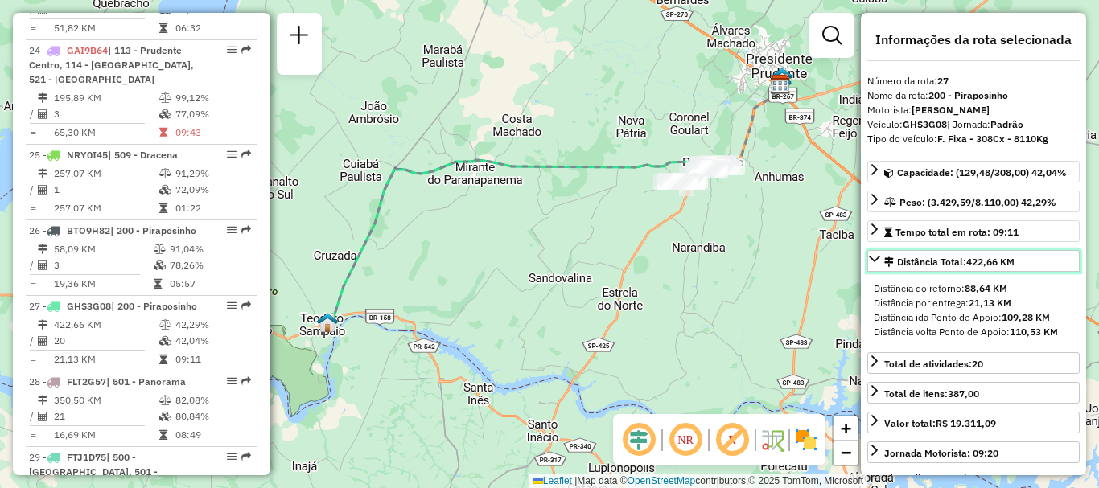
click at [872, 258] on icon at bounding box center [874, 259] width 11 height 6
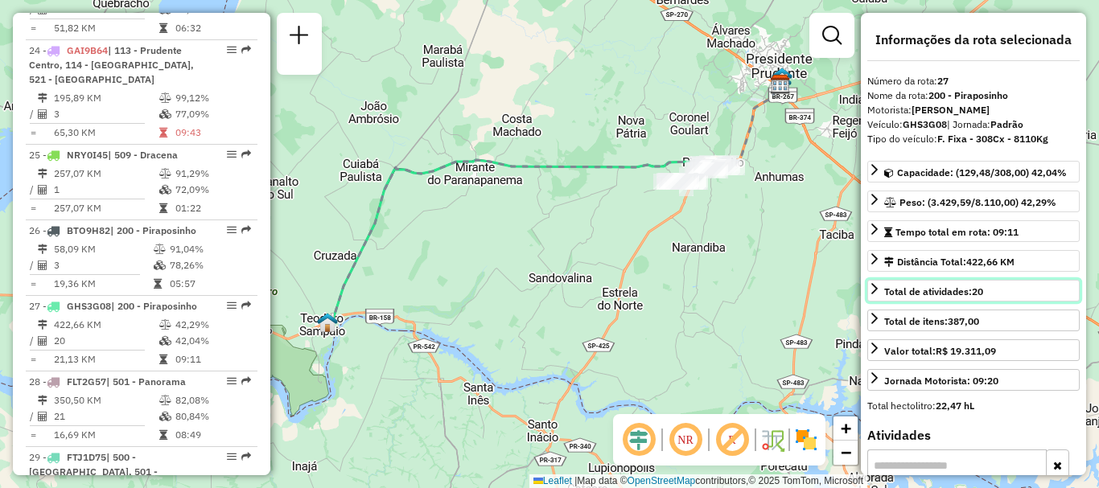
click at [872, 291] on icon at bounding box center [874, 288] width 13 height 13
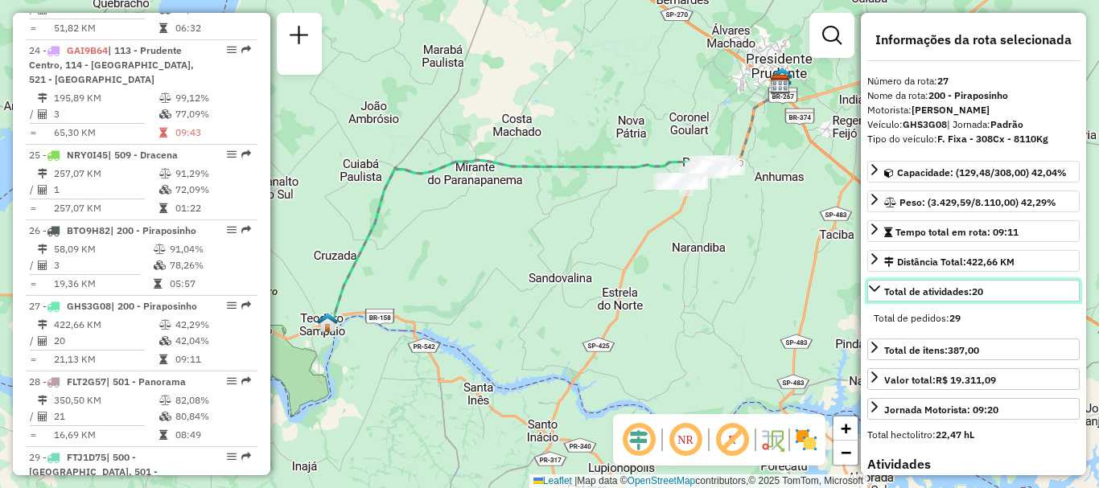
click at [872, 291] on icon at bounding box center [874, 288] width 13 height 13
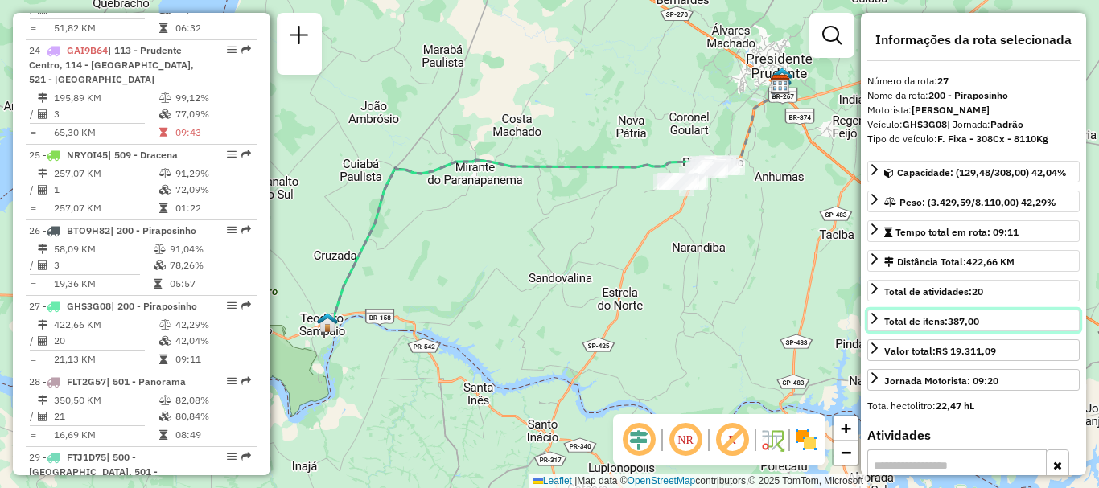
click at [874, 318] on icon at bounding box center [874, 318] width 13 height 13
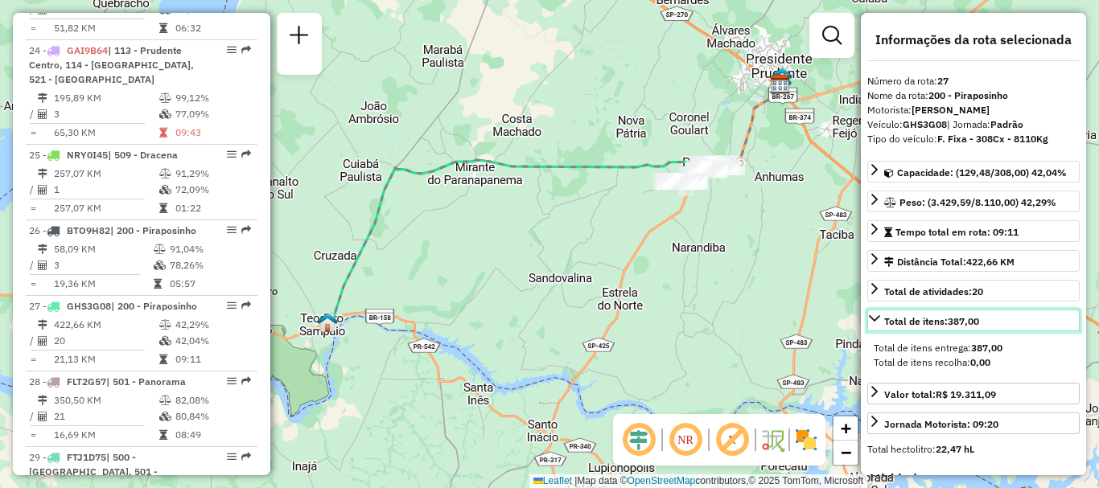
click at [874, 318] on icon at bounding box center [874, 318] width 13 height 13
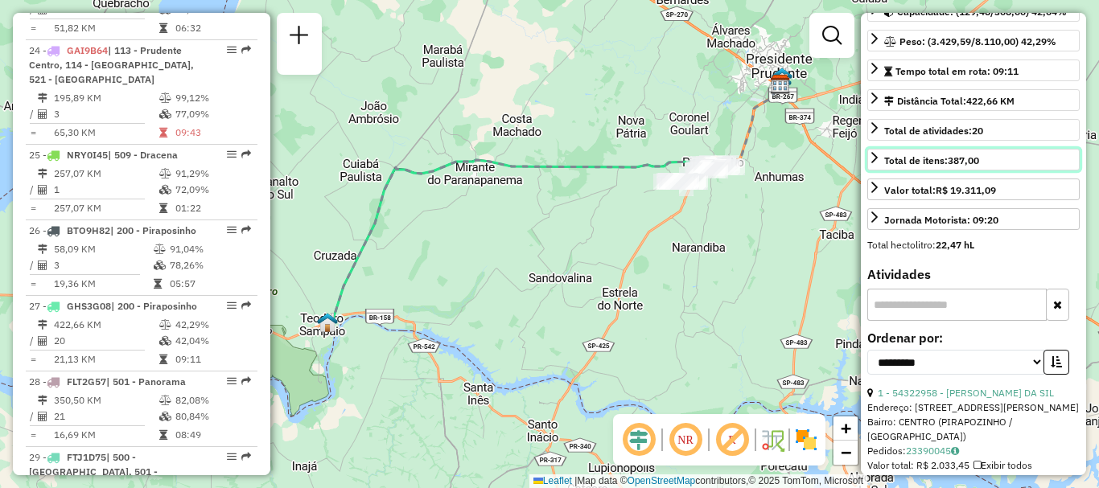
scroll to position [241, 0]
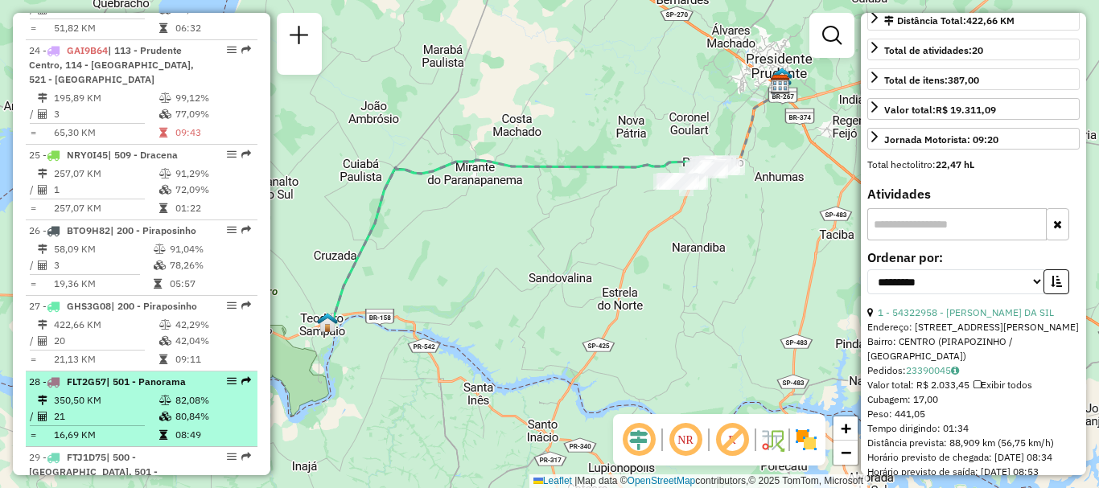
click at [229, 377] on em at bounding box center [232, 382] width 10 height 10
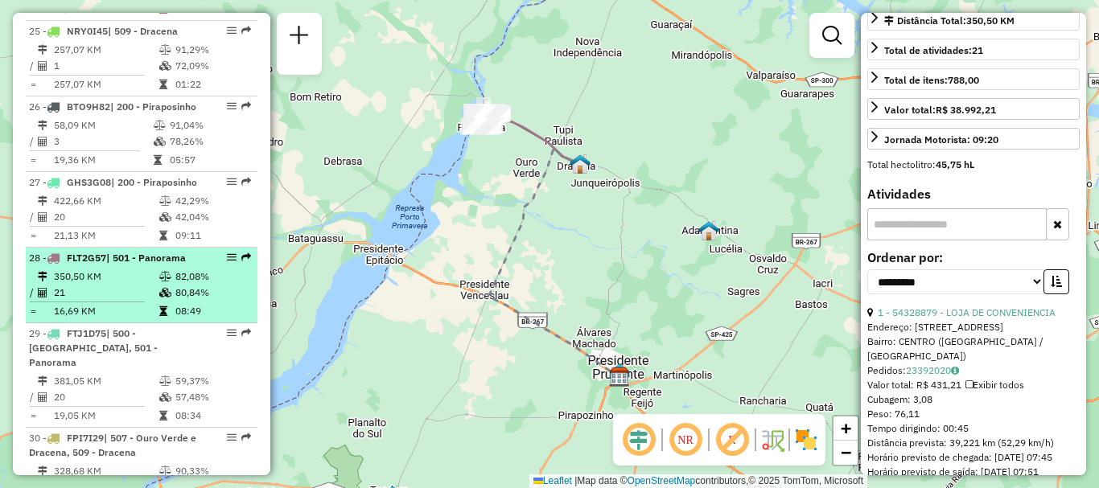
scroll to position [2896, 0]
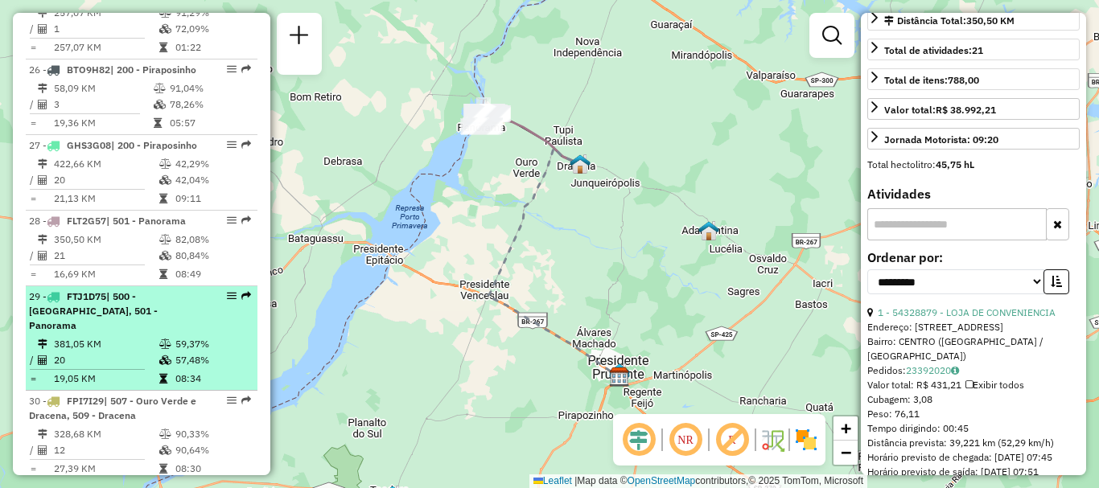
click at [227, 291] on em at bounding box center [232, 296] width 10 height 10
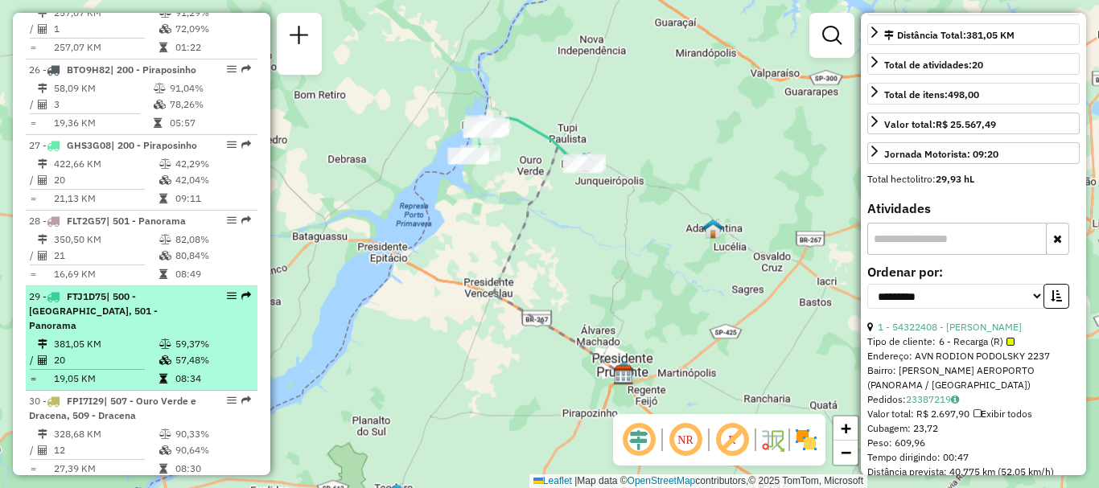
scroll to position [256, 0]
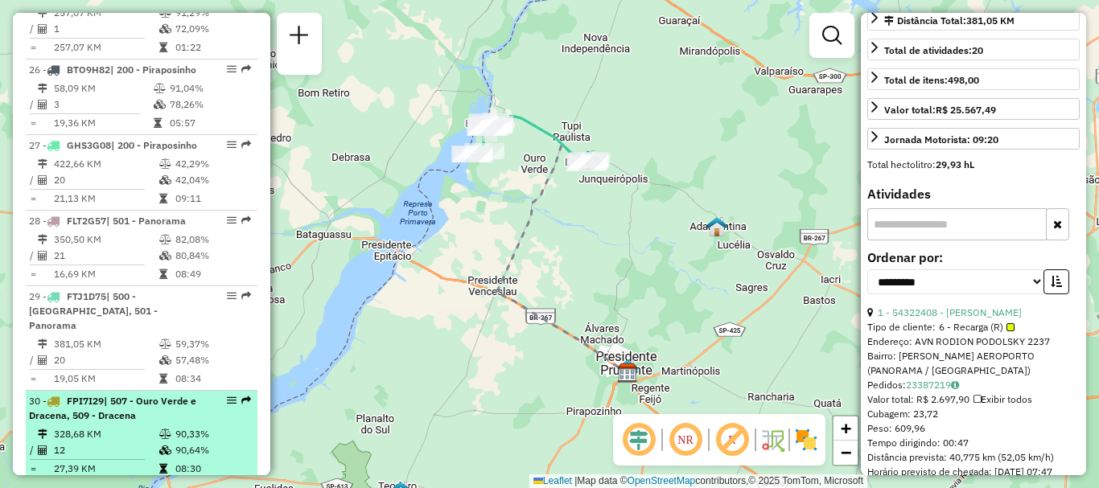
click at [227, 396] on em at bounding box center [232, 401] width 10 height 10
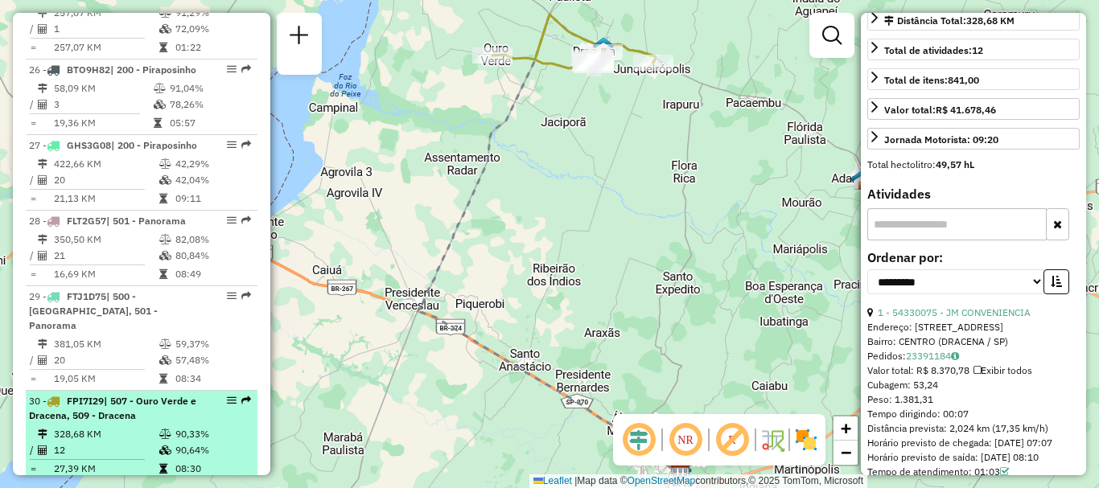
scroll to position [2976, 0]
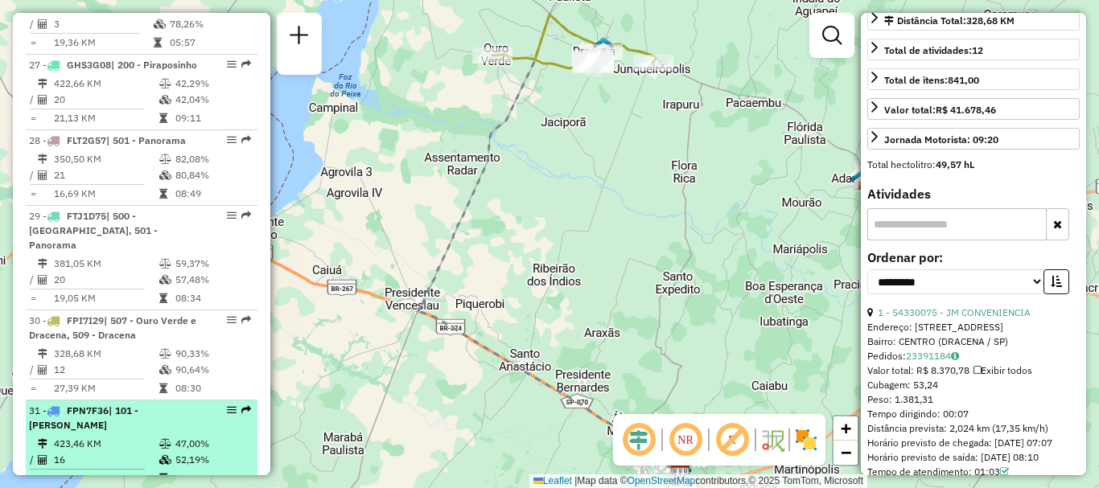
click at [227, 406] on em at bounding box center [232, 411] width 10 height 10
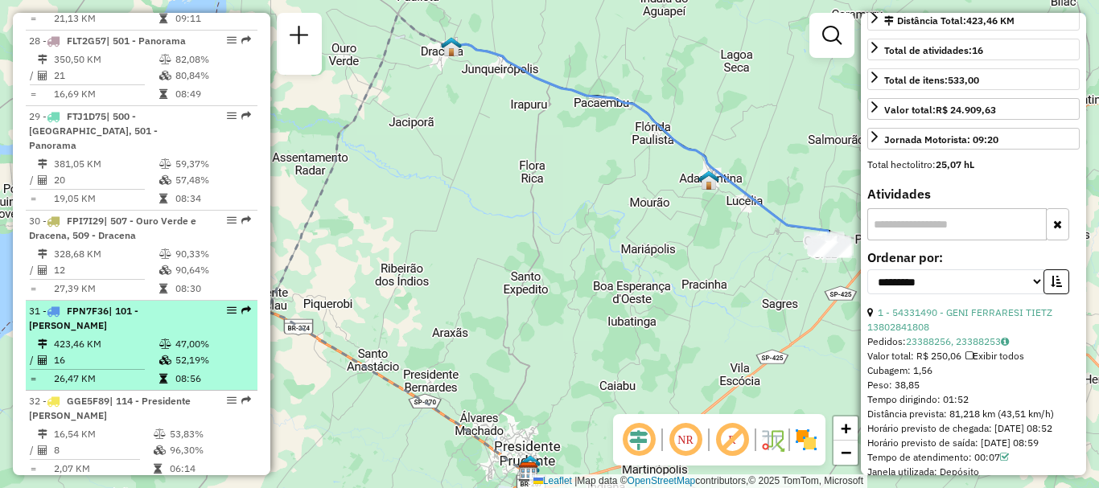
scroll to position [3137, 0]
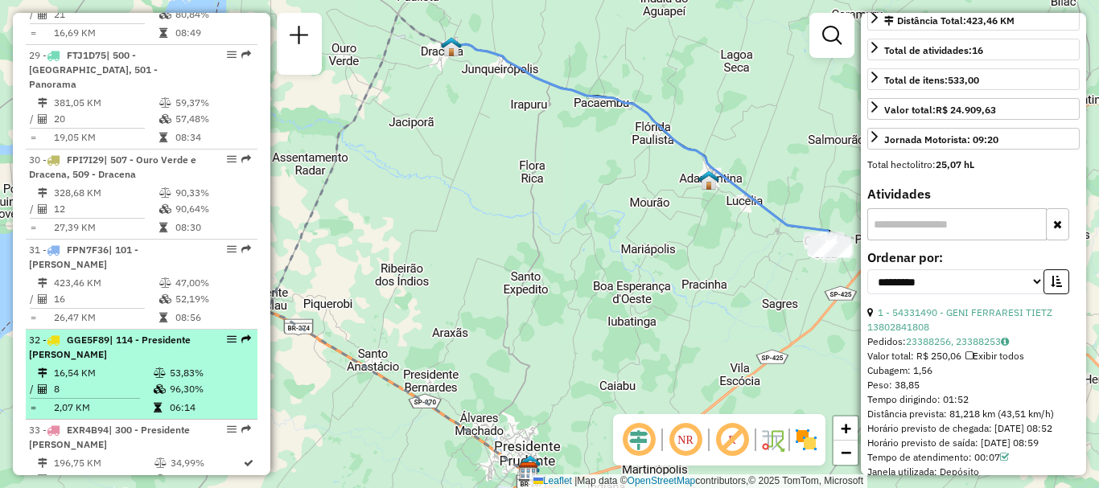
click at [228, 335] on em at bounding box center [232, 340] width 10 height 10
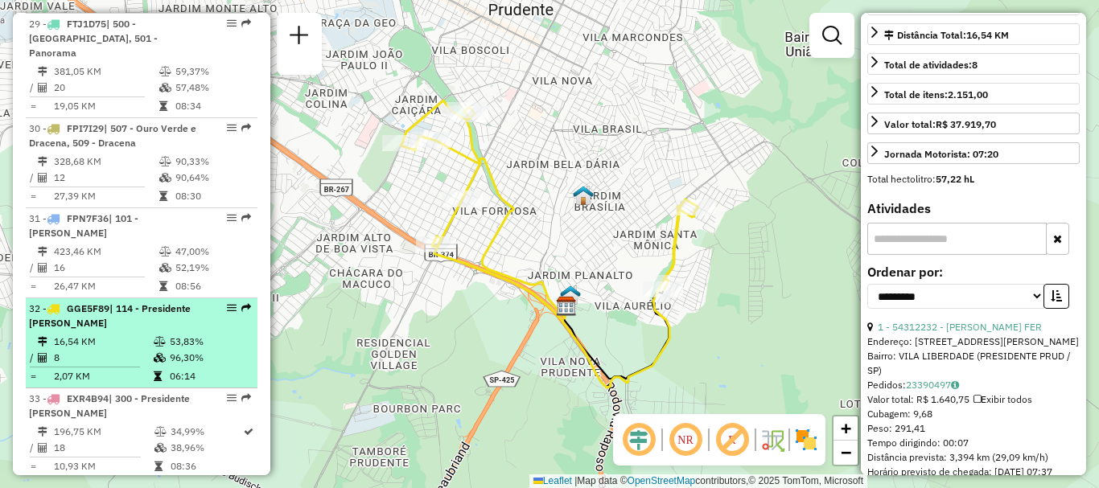
scroll to position [3217, 0]
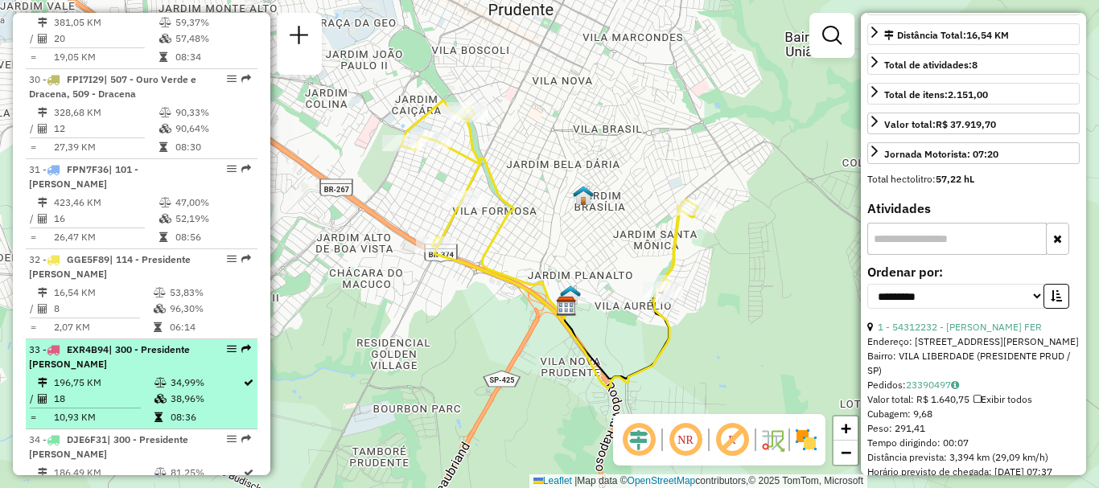
click at [231, 344] on em at bounding box center [232, 349] width 10 height 10
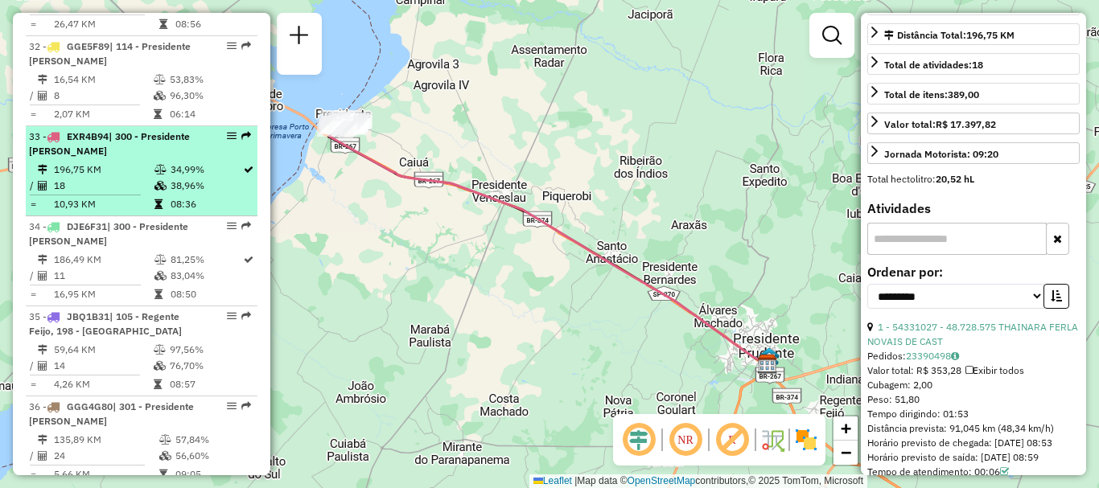
scroll to position [3459, 0]
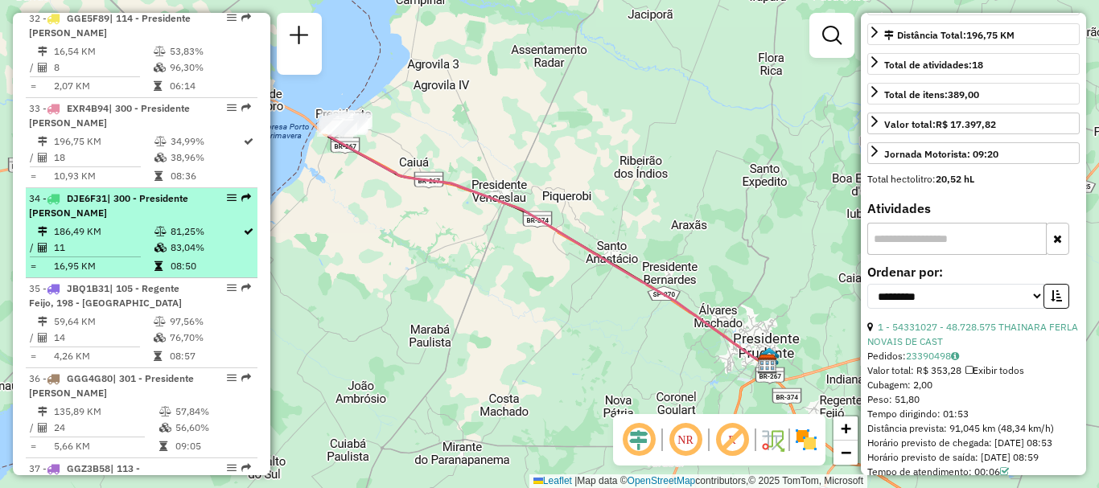
click at [227, 193] on em at bounding box center [232, 198] width 10 height 10
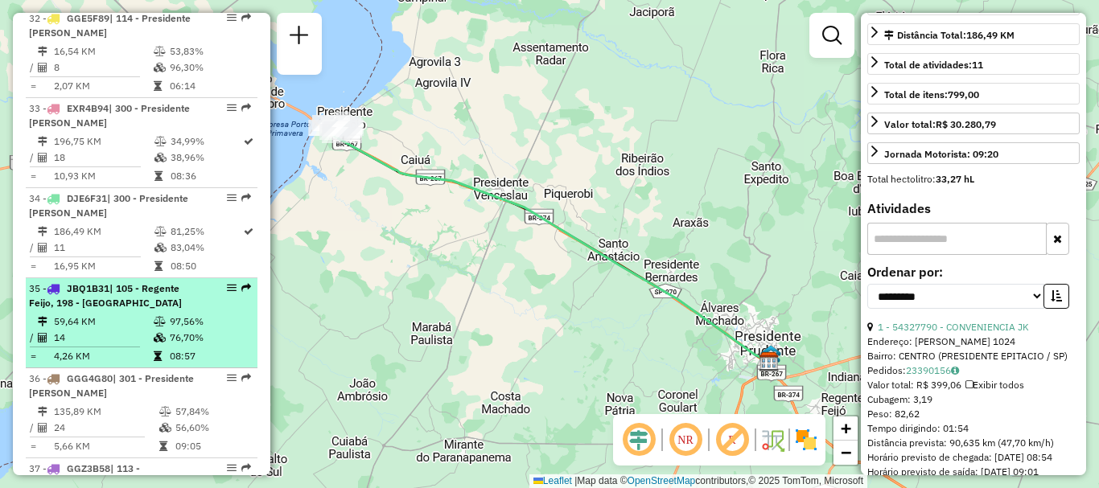
click at [227, 283] on em at bounding box center [232, 288] width 10 height 10
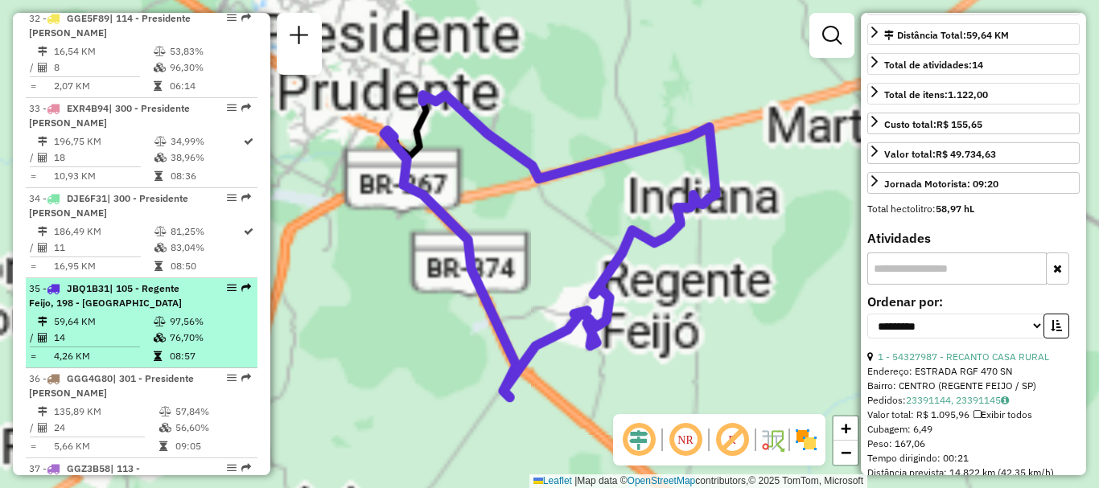
scroll to position [256, 0]
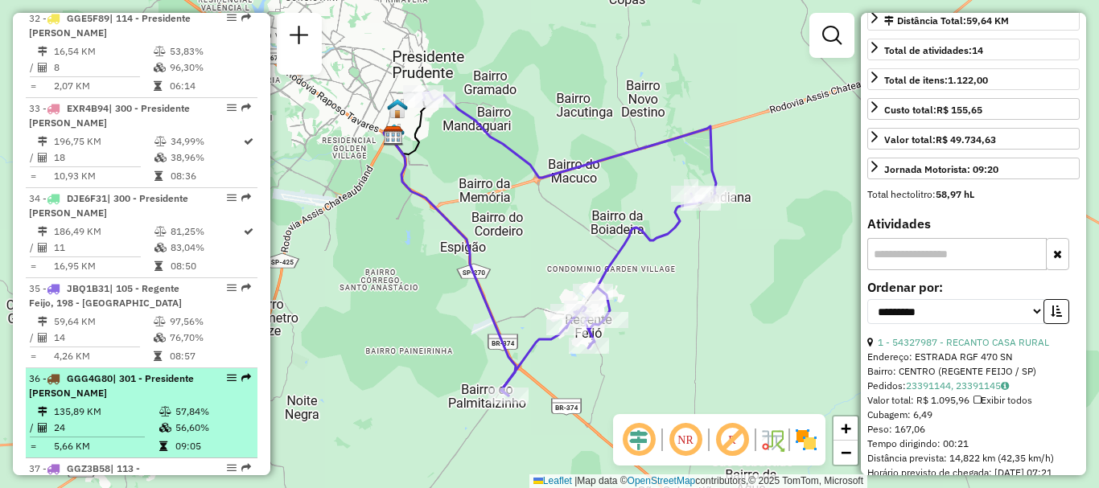
click at [228, 373] on em at bounding box center [232, 378] width 10 height 10
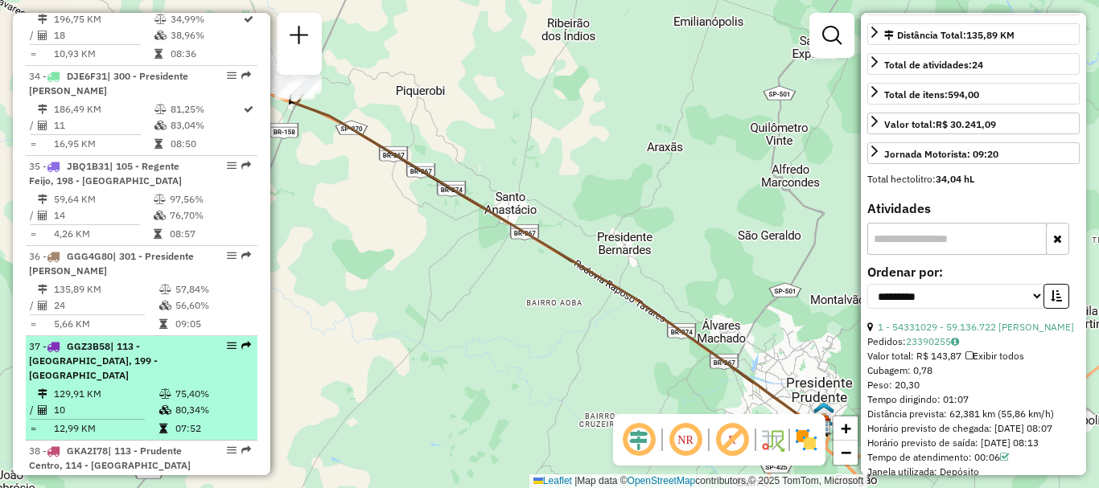
scroll to position [3592, 0]
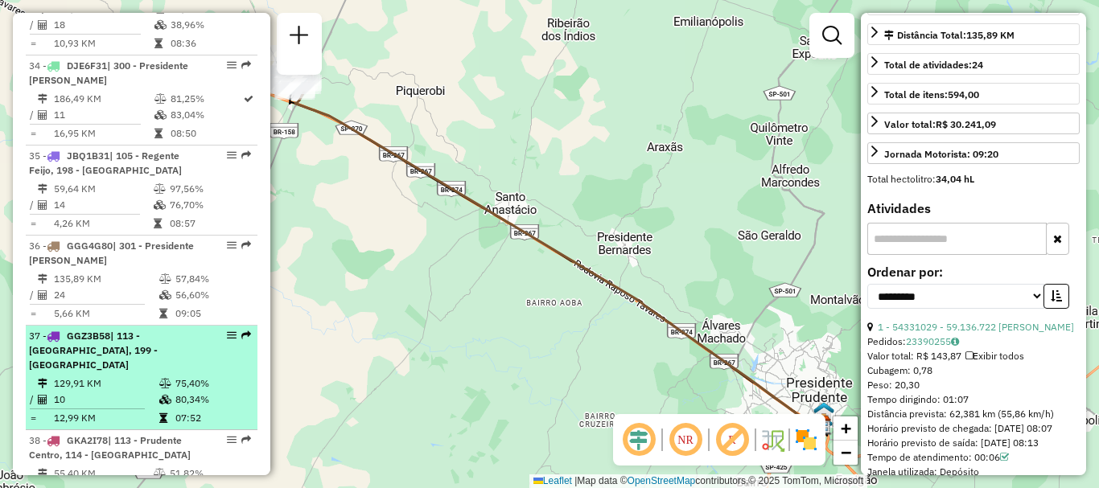
click at [227, 331] on em at bounding box center [232, 336] width 10 height 10
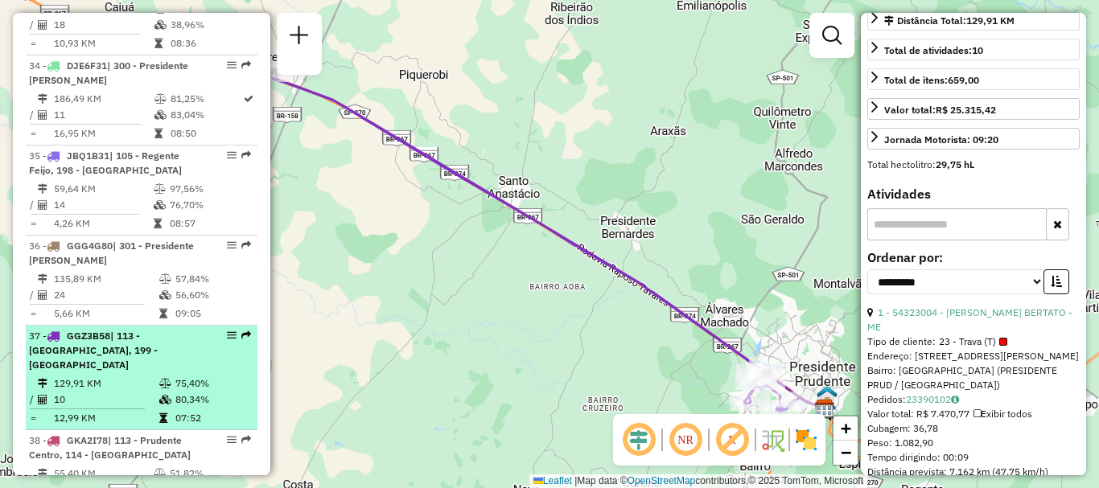
click at [227, 331] on em at bounding box center [232, 336] width 10 height 10
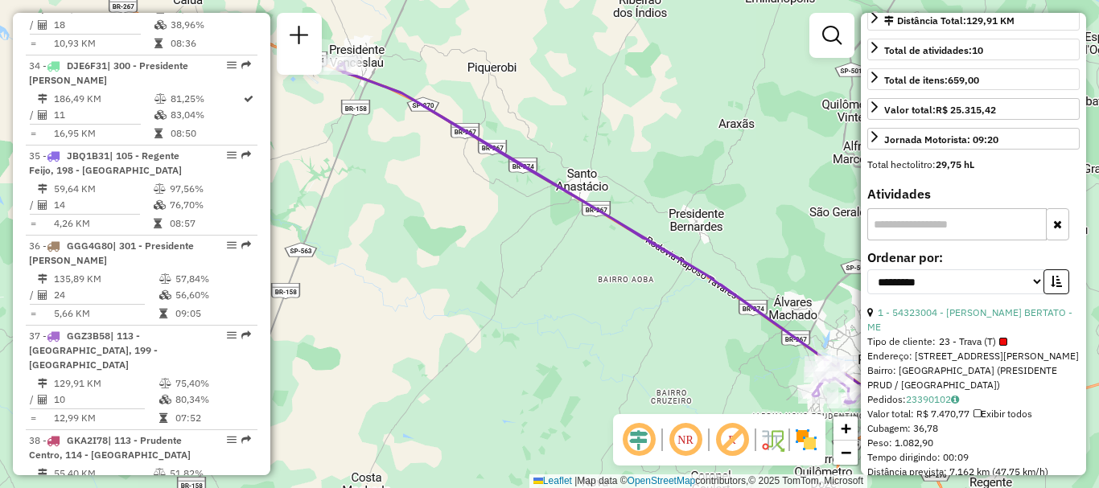
drag, startPoint x: 457, startPoint y: 266, endPoint x: 526, endPoint y: 259, distance: 68.8
click at [526, 259] on div "Janela de atendimento Grade de atendimento Capacidade Transportadoras Veículos …" at bounding box center [549, 244] width 1099 height 488
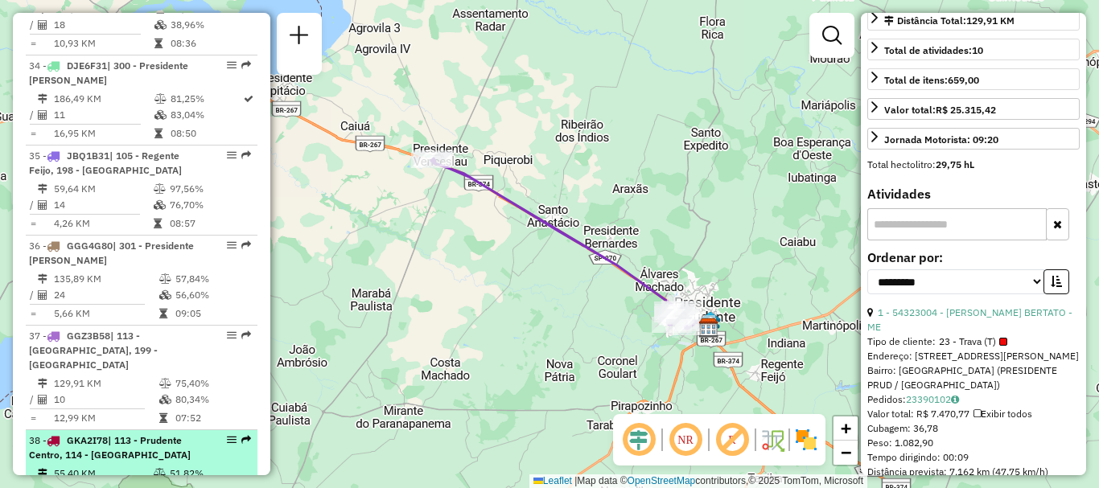
click at [227, 435] on em at bounding box center [232, 440] width 10 height 10
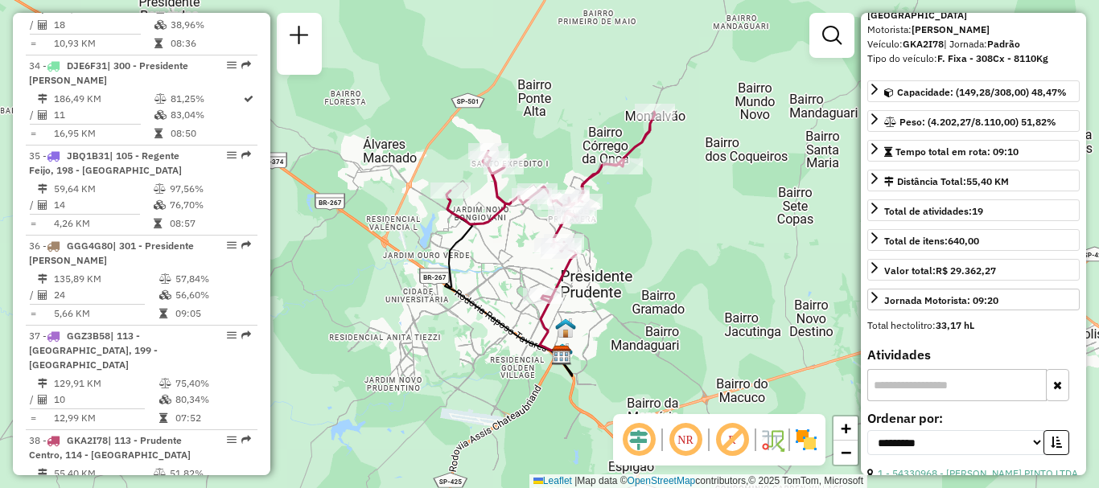
scroll to position [14, 0]
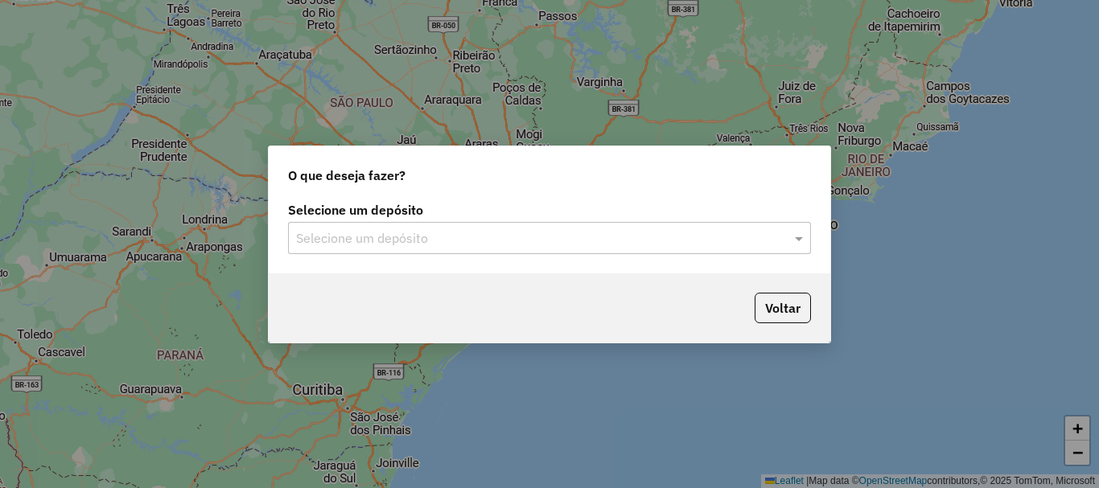
click at [753, 232] on input "text" at bounding box center [533, 238] width 475 height 19
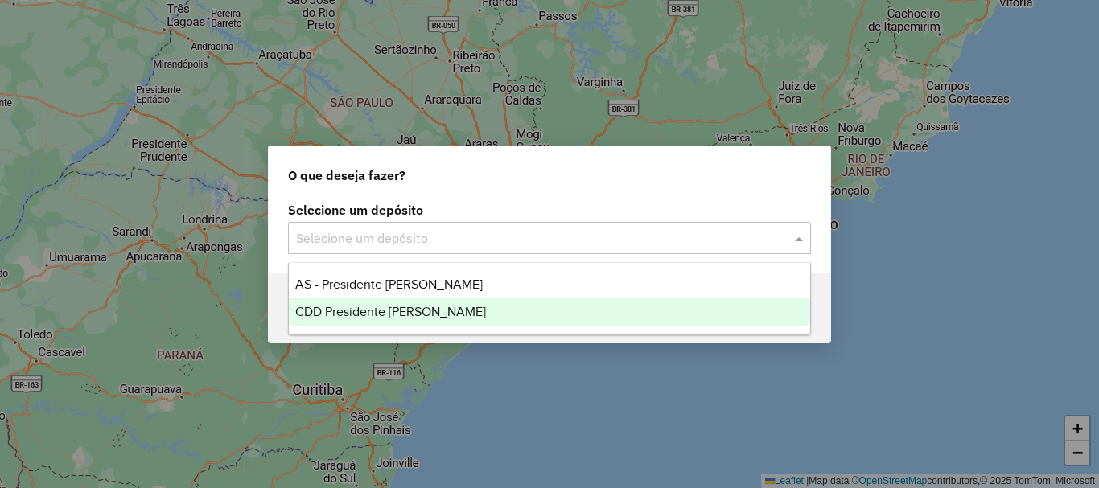
click at [559, 316] on div "CDD Presidente [PERSON_NAME]" at bounding box center [549, 312] width 521 height 27
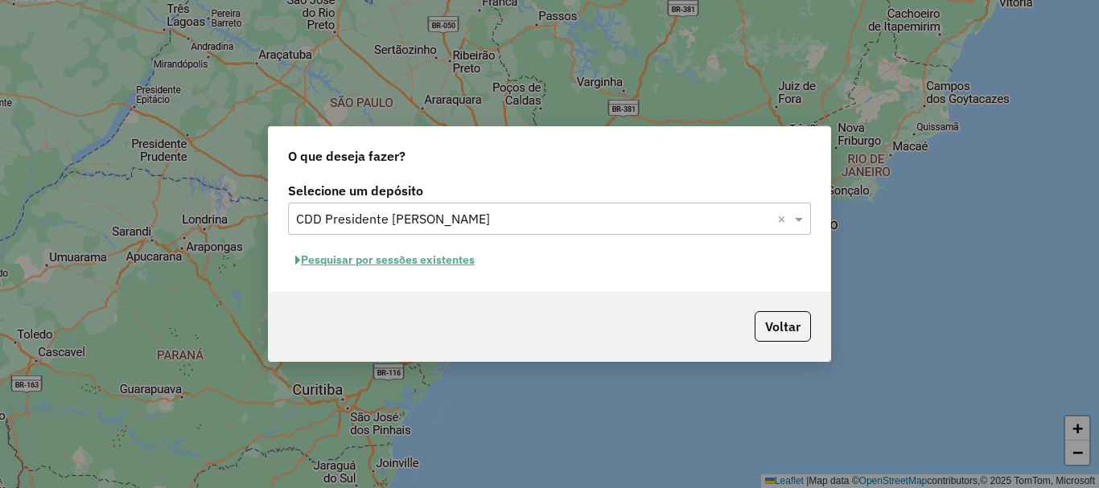
click at [441, 265] on button "Pesquisar por sessões existentes" at bounding box center [385, 260] width 194 height 25
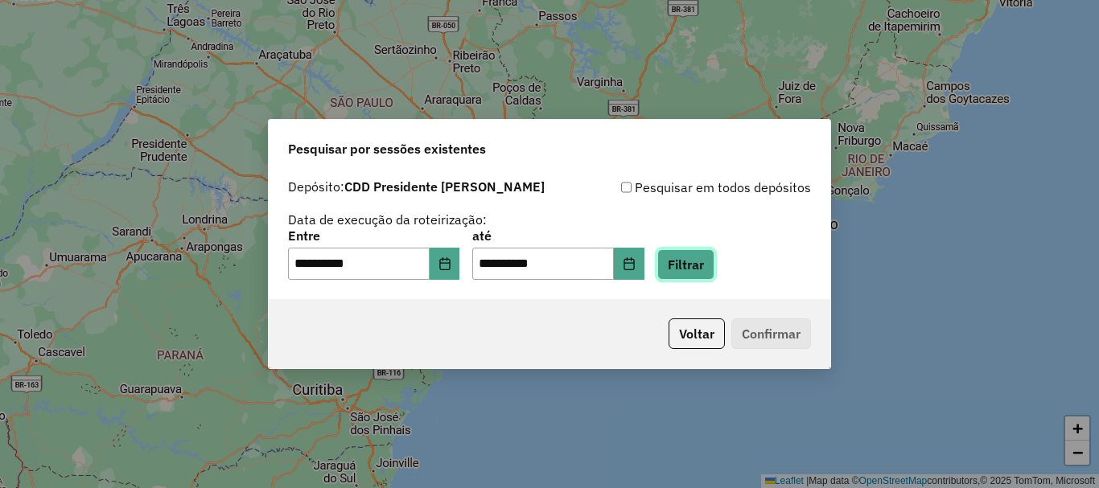
click at [713, 266] on button "Filtrar" at bounding box center [685, 264] width 57 height 31
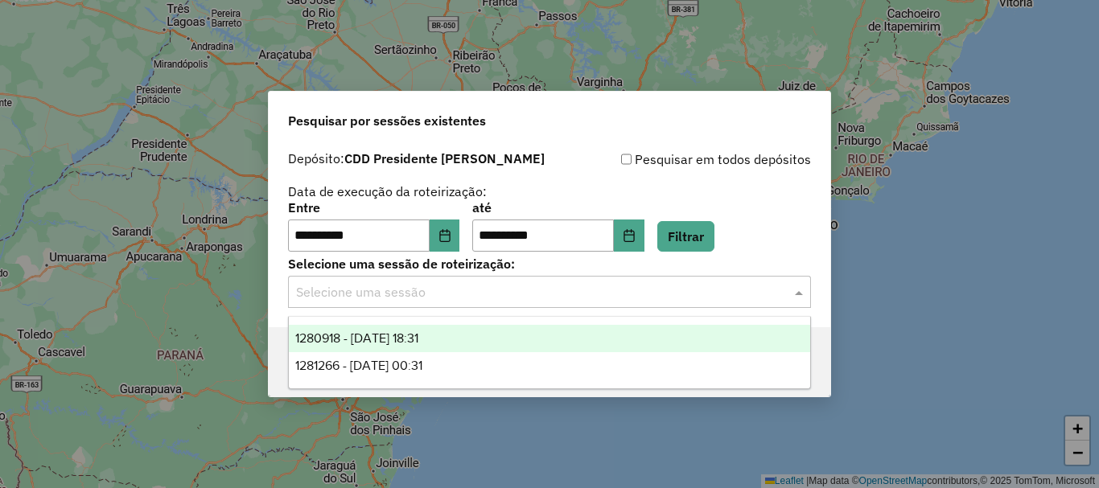
click at [703, 294] on input "text" at bounding box center [533, 292] width 475 height 19
click at [559, 339] on div "1280918 - [DATE] 18:31" at bounding box center [549, 338] width 521 height 27
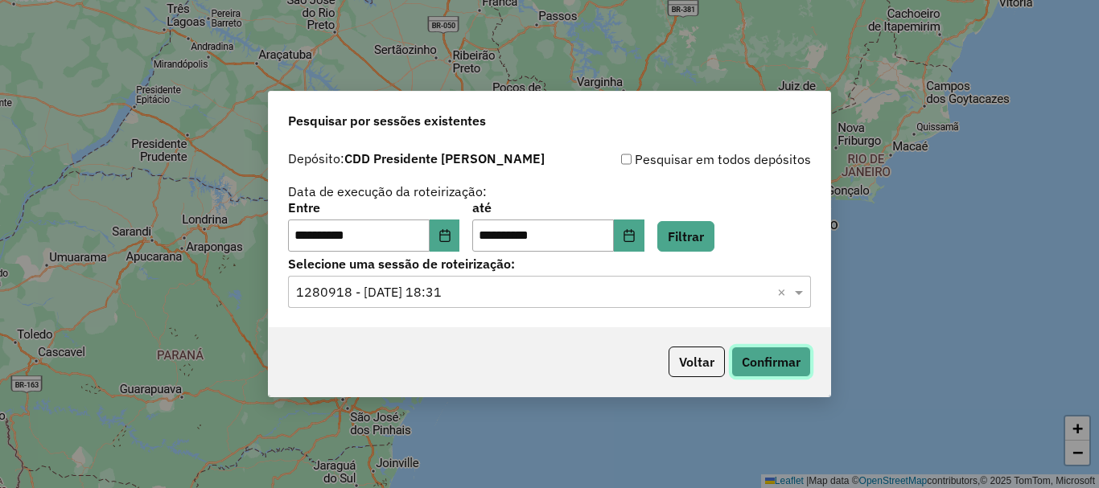
click at [756, 365] on button "Confirmar" at bounding box center [772, 362] width 80 height 31
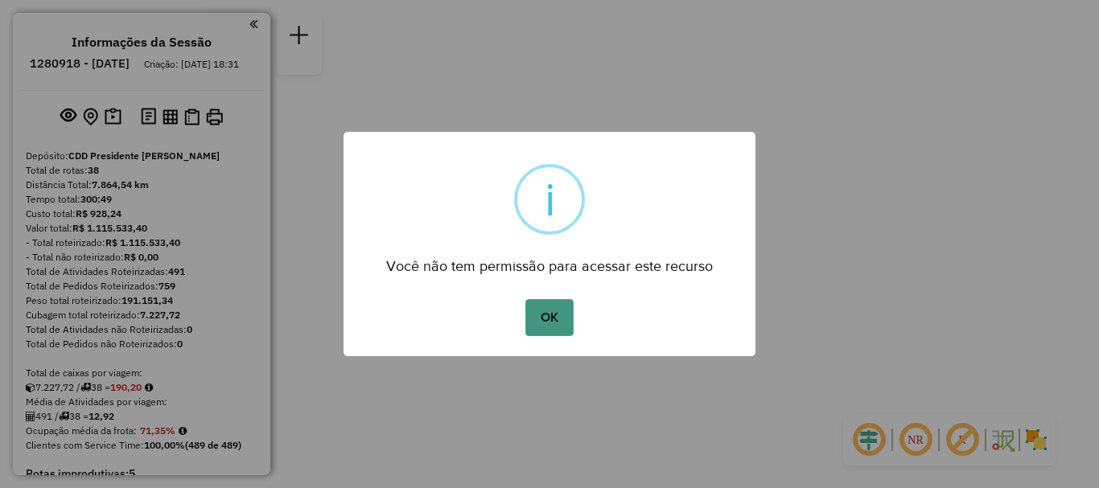
click at [549, 319] on button "OK" at bounding box center [549, 317] width 47 height 37
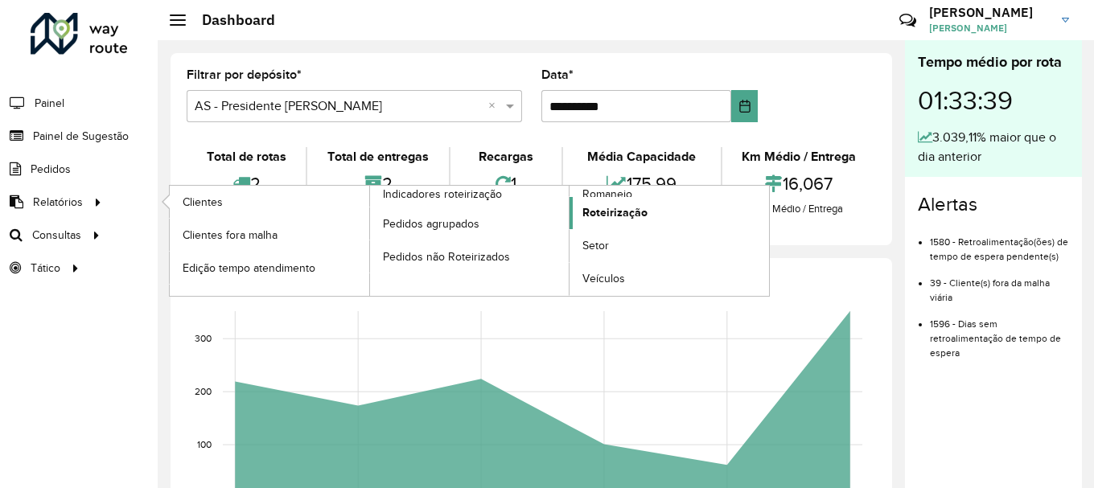
click at [612, 213] on span "Roteirização" at bounding box center [615, 212] width 65 height 17
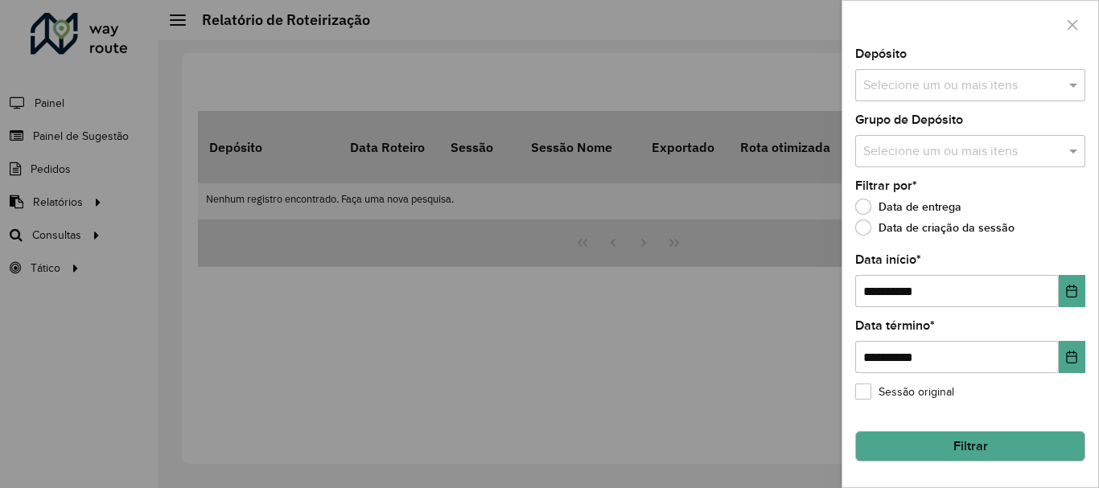
click at [992, 88] on input "text" at bounding box center [962, 85] width 206 height 19
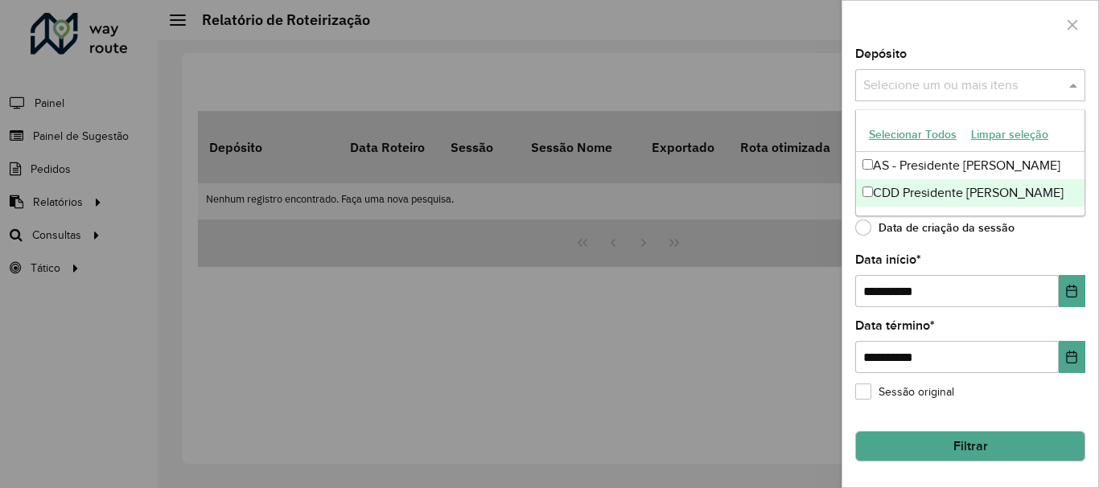
click at [965, 188] on div "CDD Presidente [PERSON_NAME]" at bounding box center [970, 192] width 229 height 27
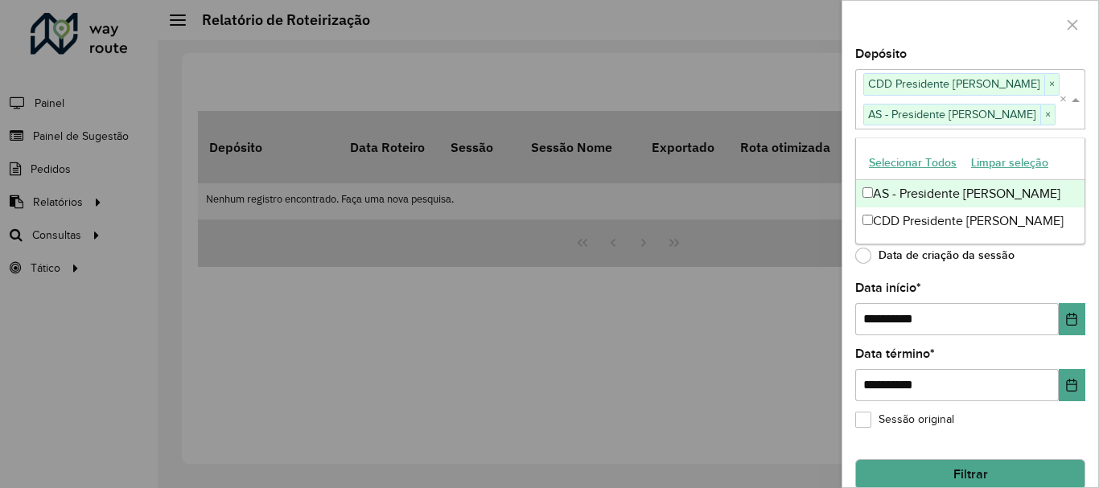
click at [1028, 34] on div at bounding box center [971, 24] width 256 height 47
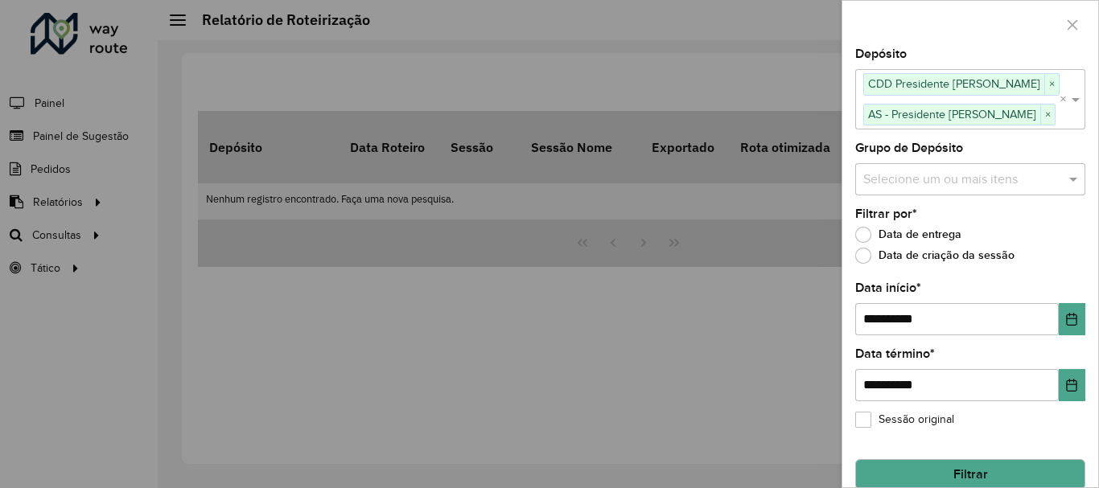
click at [983, 175] on input "text" at bounding box center [962, 179] width 206 height 19
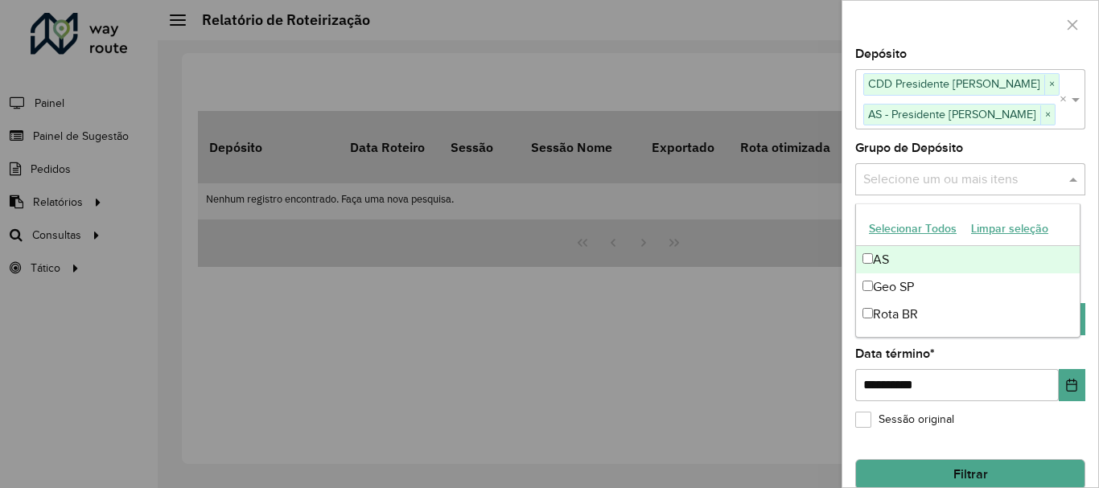
click at [983, 175] on input "text" at bounding box center [962, 179] width 206 height 19
click at [938, 228] on button "Selecionar Todos" at bounding box center [913, 228] width 102 height 25
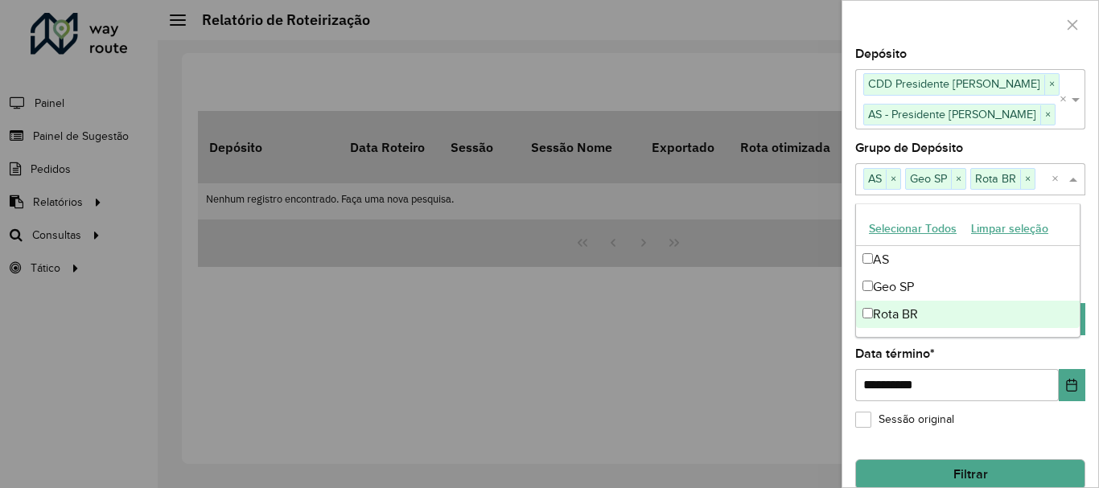
click at [873, 313] on div "Rota BR" at bounding box center [968, 314] width 224 height 27
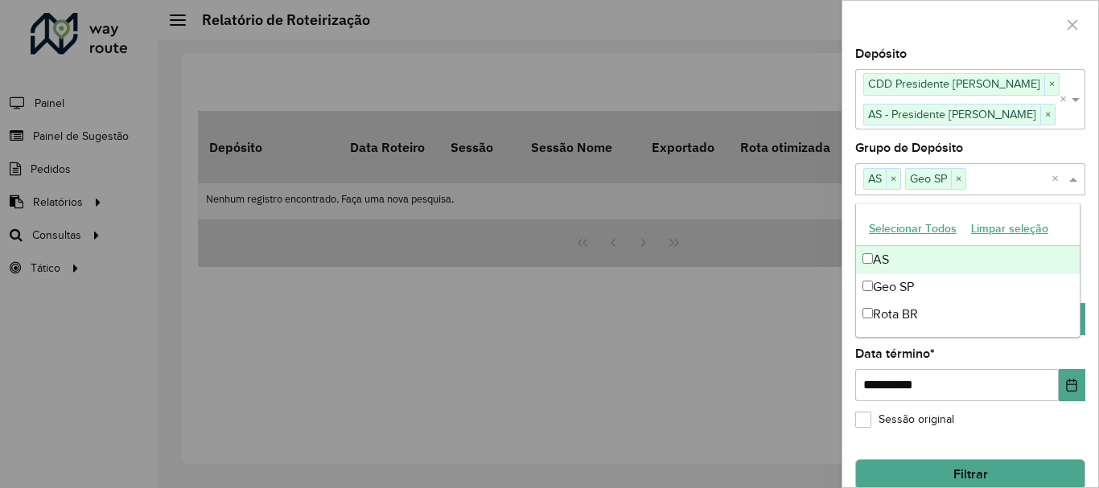
click at [1042, 142] on div "Grupo de Depósito Selecione um ou mais itens AS × Geo SP × ×" at bounding box center [970, 168] width 230 height 53
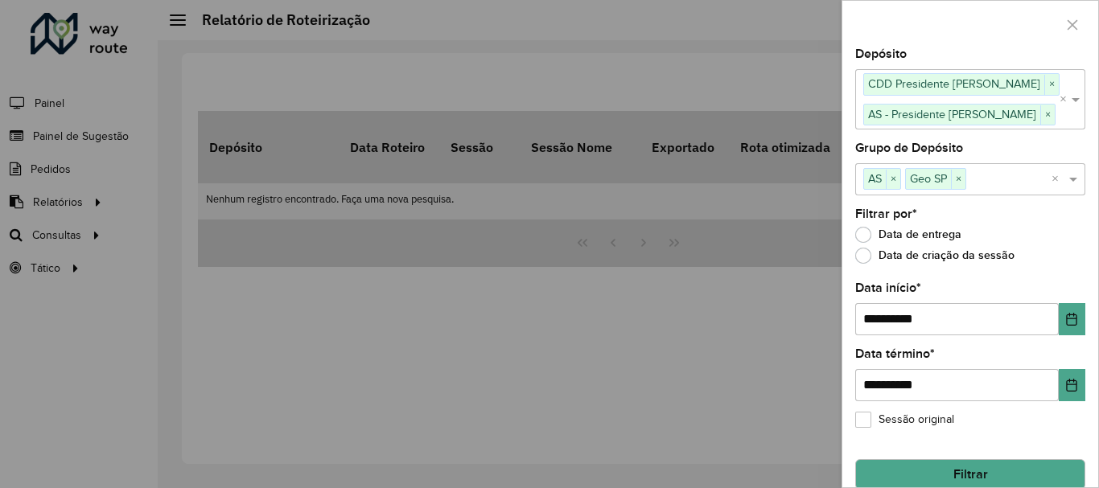
click at [864, 258] on label "Data de criação da sessão" at bounding box center [934, 256] width 159 height 16
click at [864, 233] on label "Data de entrega" at bounding box center [908, 235] width 106 height 16
click at [1017, 472] on button "Filtrar" at bounding box center [970, 475] width 230 height 31
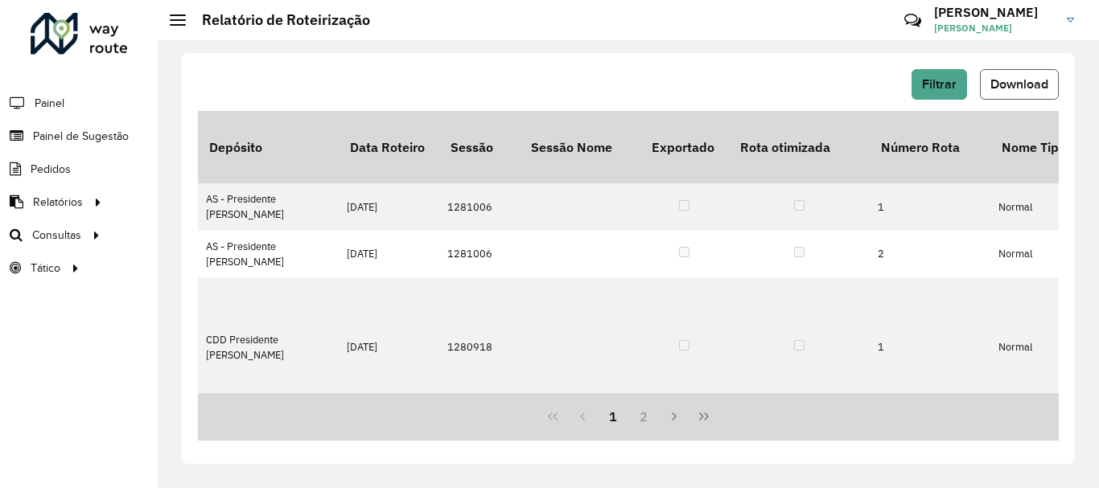
click at [1031, 89] on span "Download" at bounding box center [1020, 84] width 58 height 14
